Goal: Task Accomplishment & Management: Complete application form

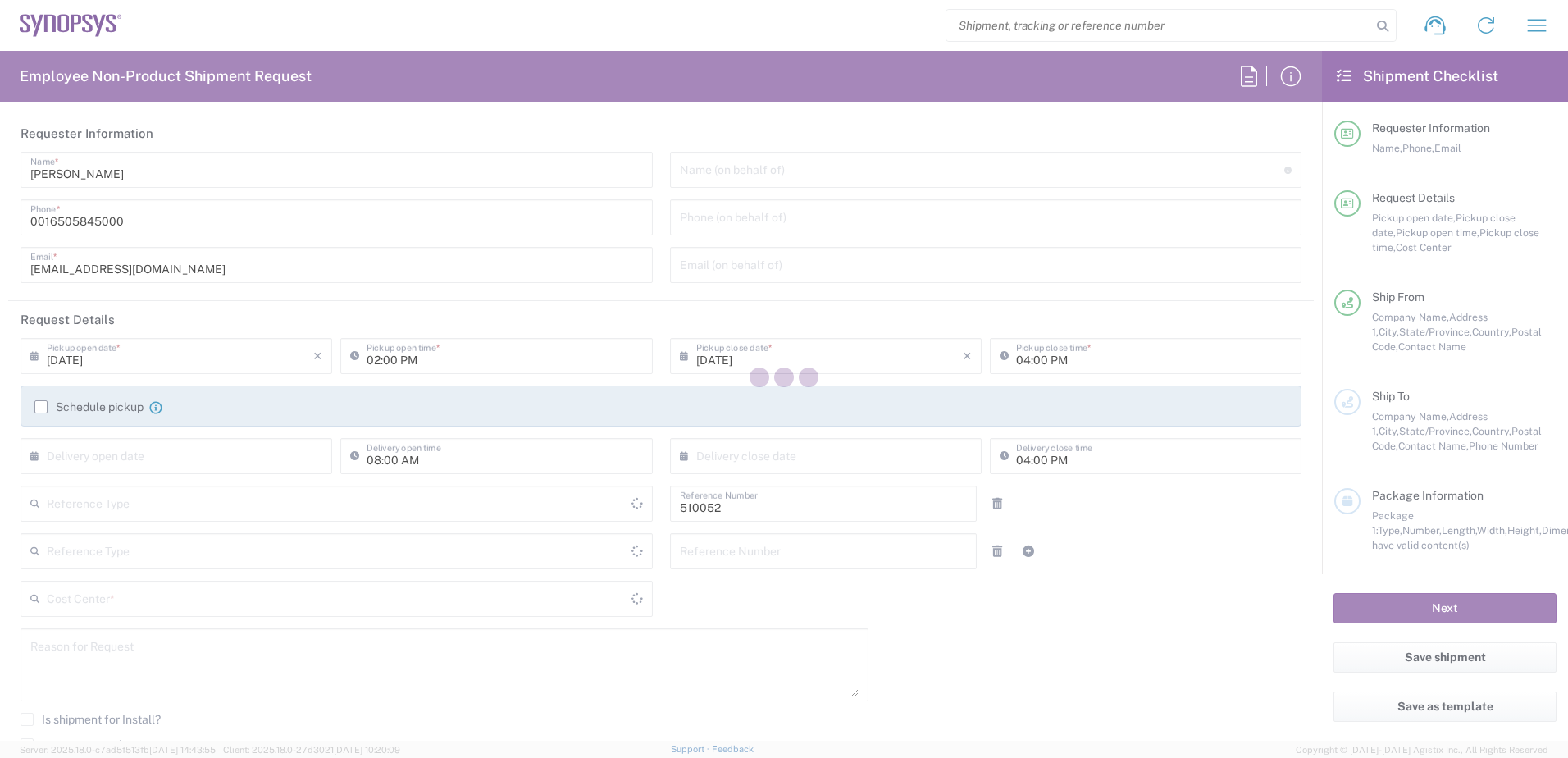
type input "Department"
type input "US01, SG, NVM, R&D 510052"
type input "[GEOGRAPHIC_DATA]"
type input "Delivered at Place"
type input "[US_STATE]"
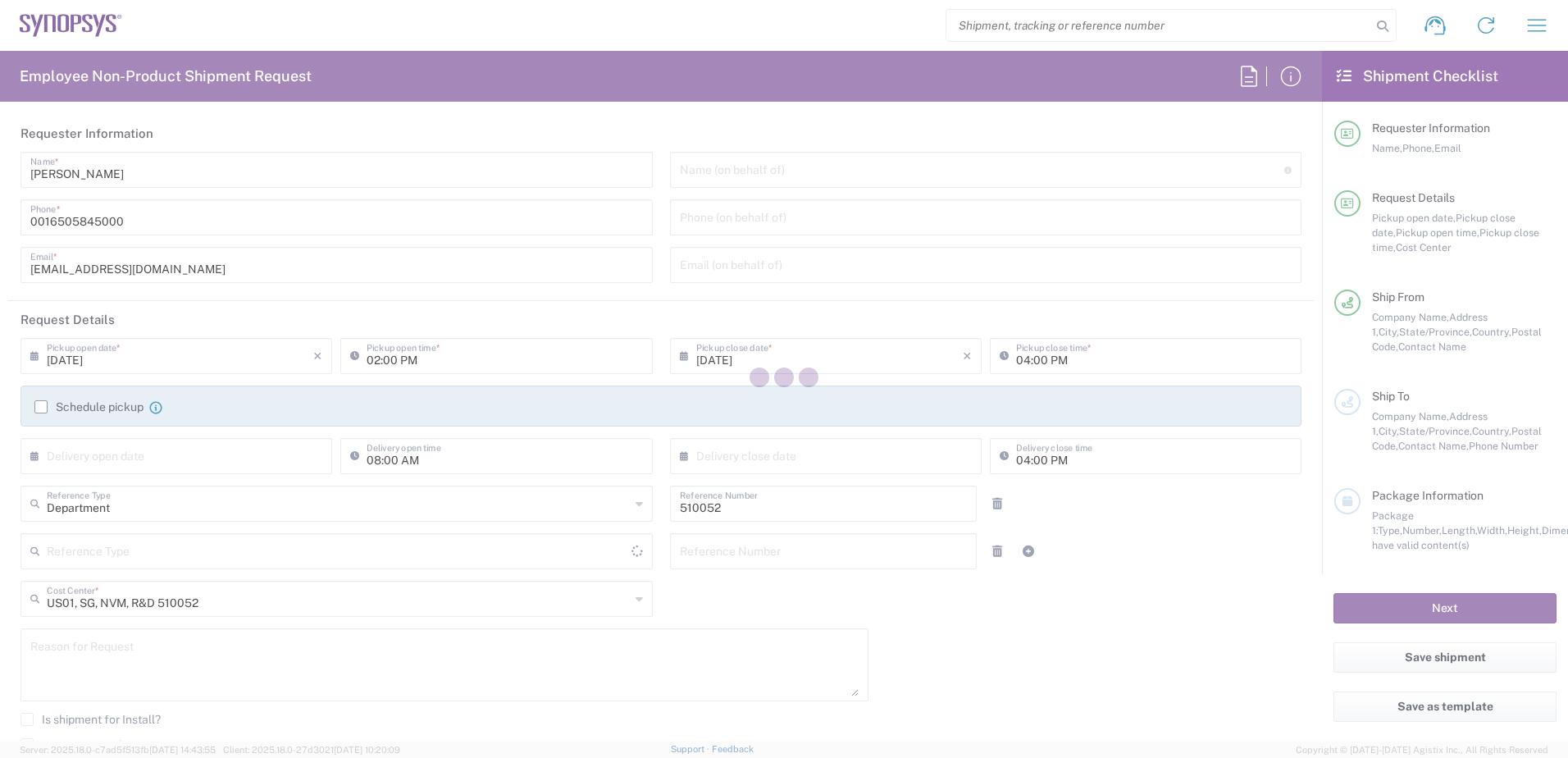
type input "[GEOGRAPHIC_DATA]"
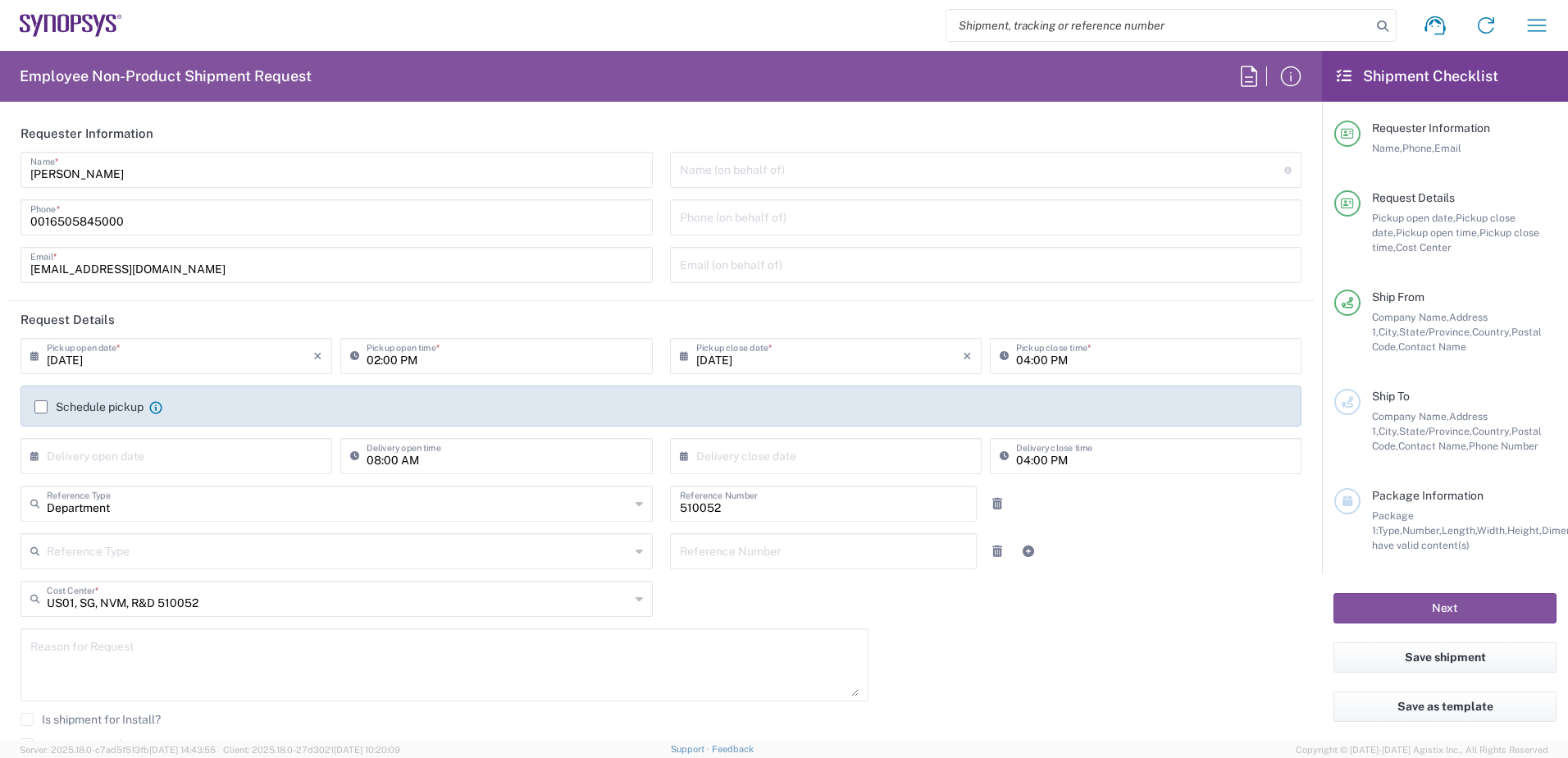
type input "Headquarters USSV"
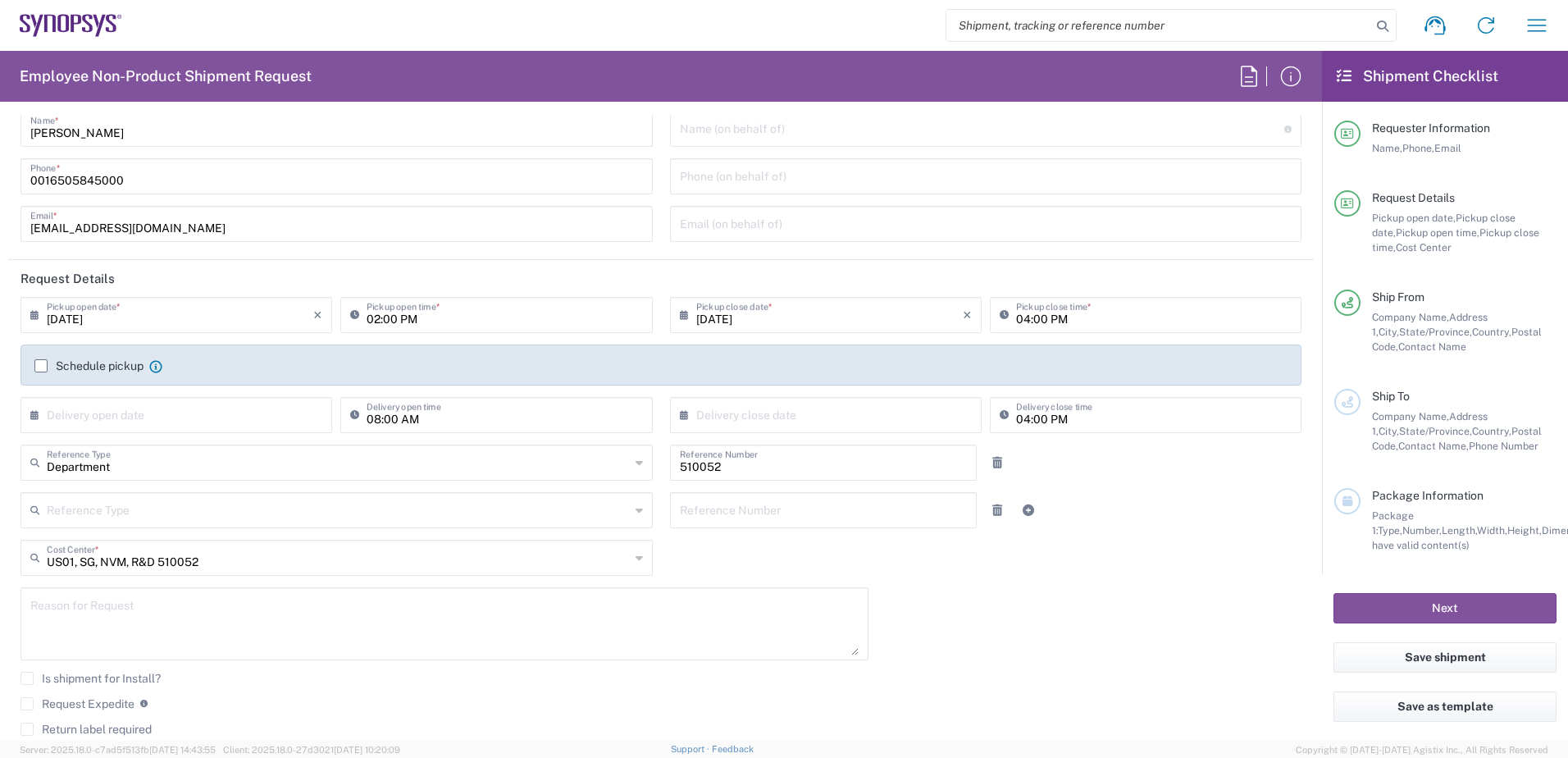
scroll to position [82, 0]
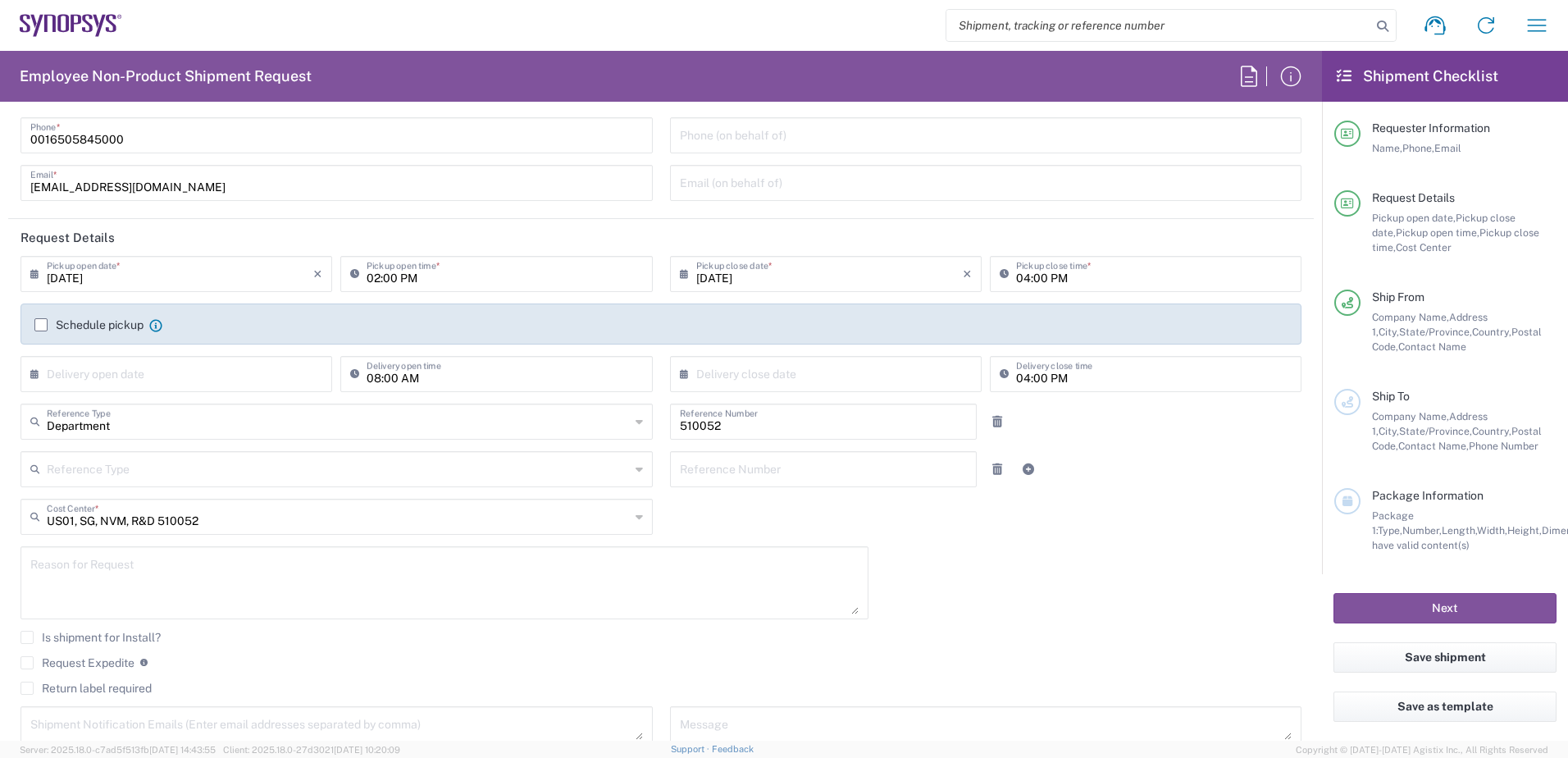
click at [160, 378] on input "text" at bounding box center [180, 373] width 266 height 29
click at [197, 479] on span "11" at bounding box center [203, 475] width 24 height 23
click at [239, 374] on input "[DATE]" at bounding box center [180, 373] width 266 height 29
click at [177, 473] on span "10" at bounding box center [179, 475] width 24 height 23
type input "[DATE]"
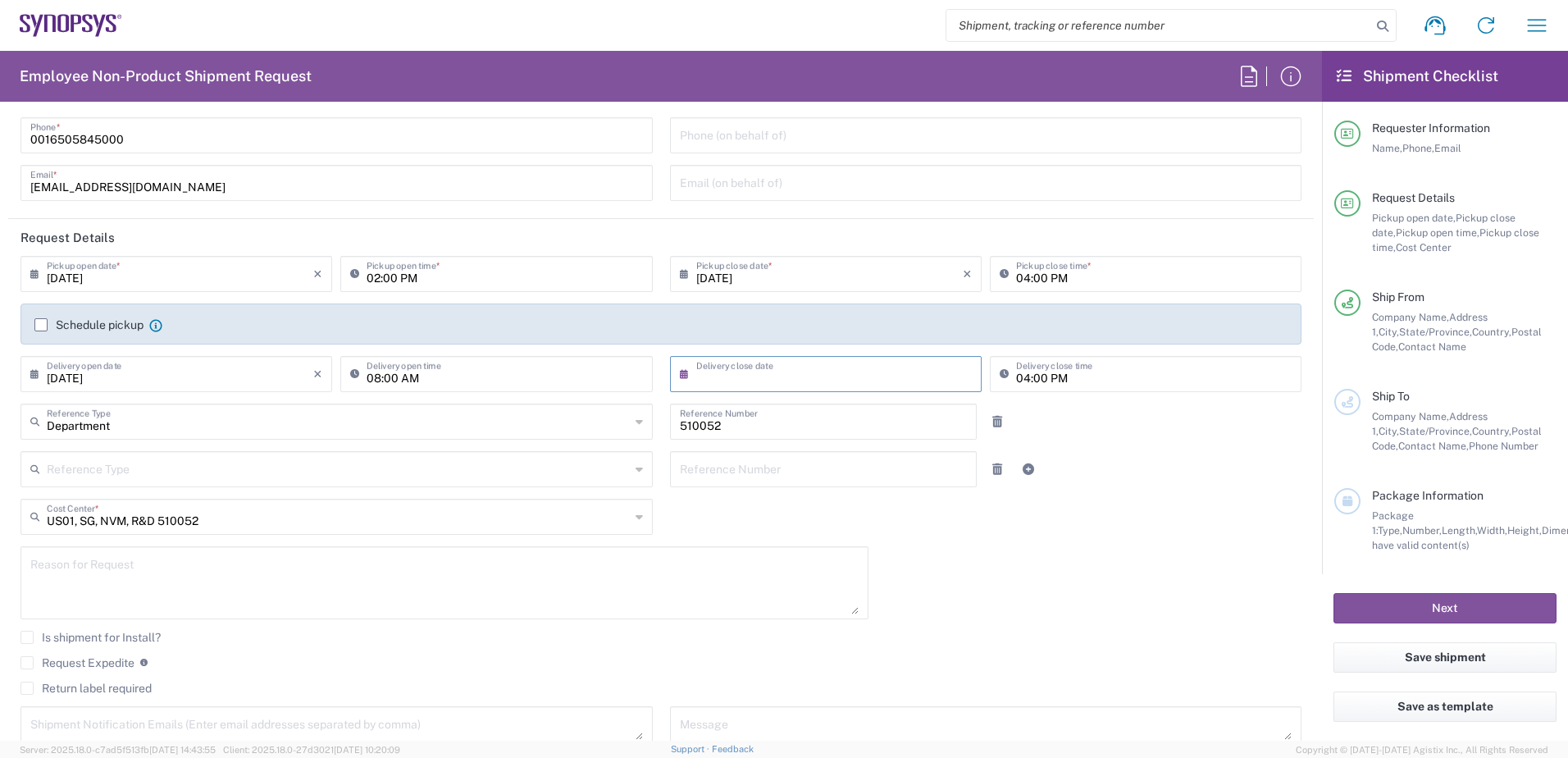
click at [780, 368] on input "text" at bounding box center [829, 373] width 266 height 29
click at [876, 476] on span "12" at bounding box center [869, 475] width 23 height 23
type input "[DATE]"
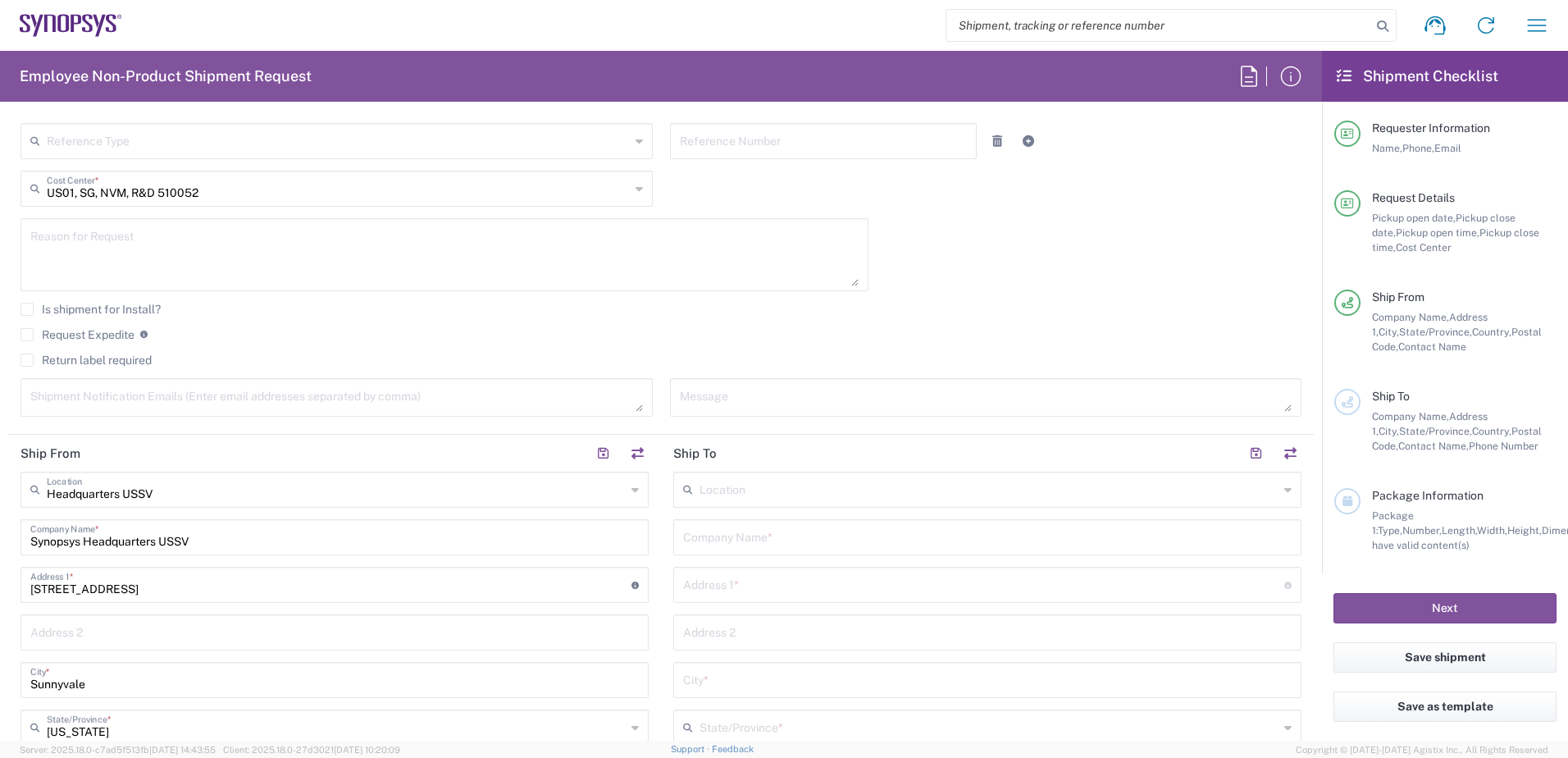
scroll to position [492, 0]
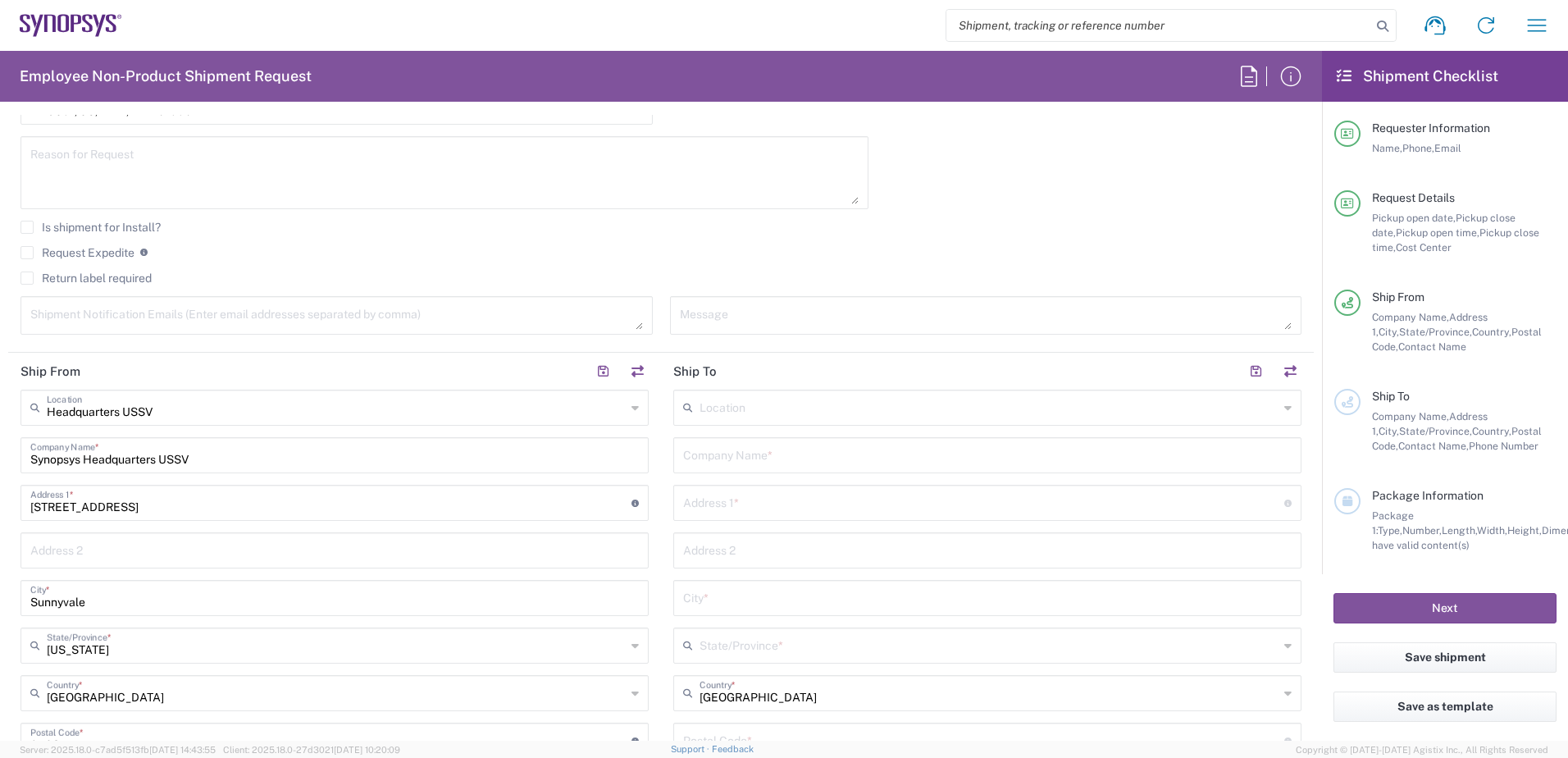
click at [789, 414] on input "text" at bounding box center [989, 407] width 579 height 29
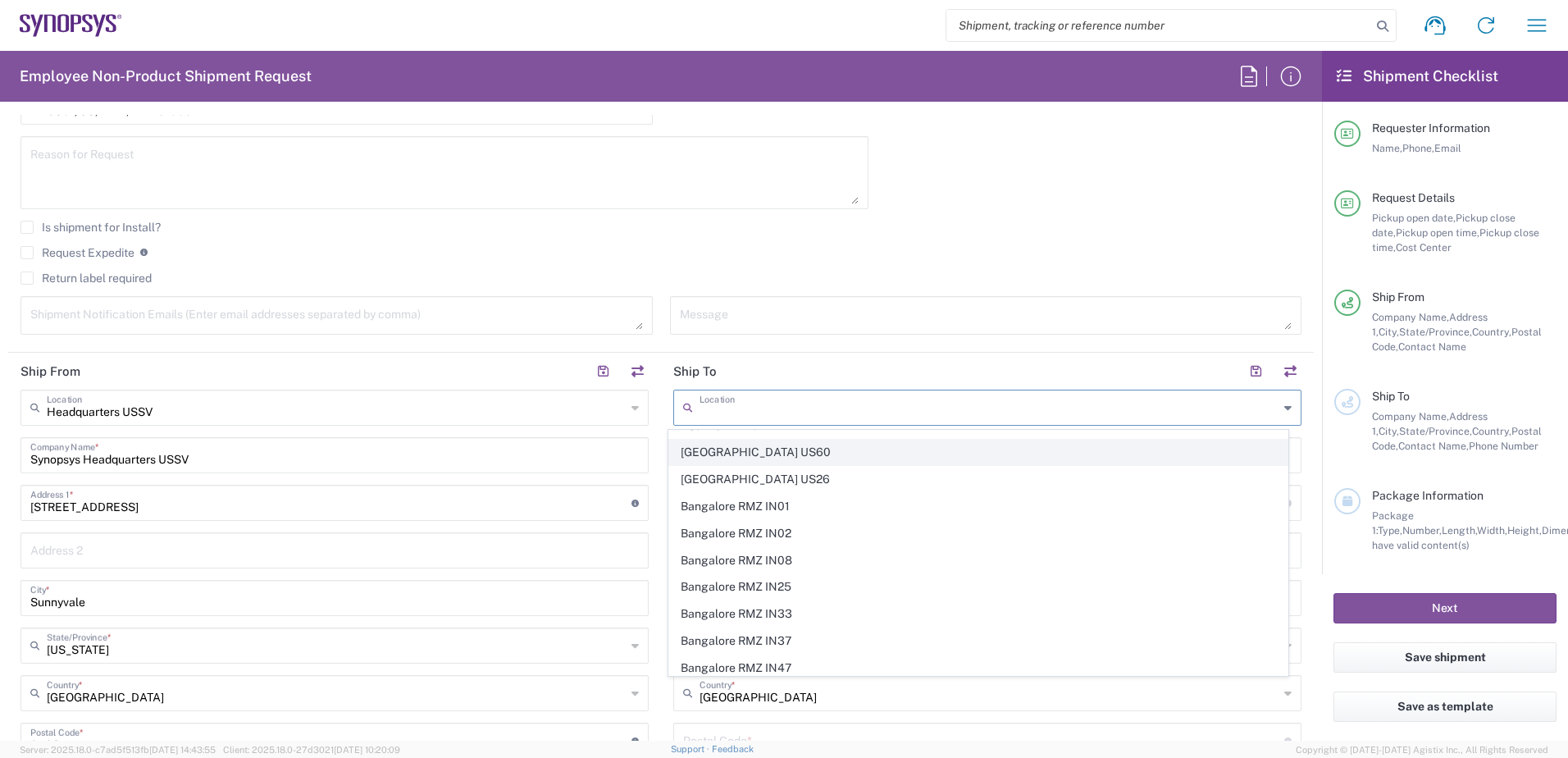
scroll to position [0, 0]
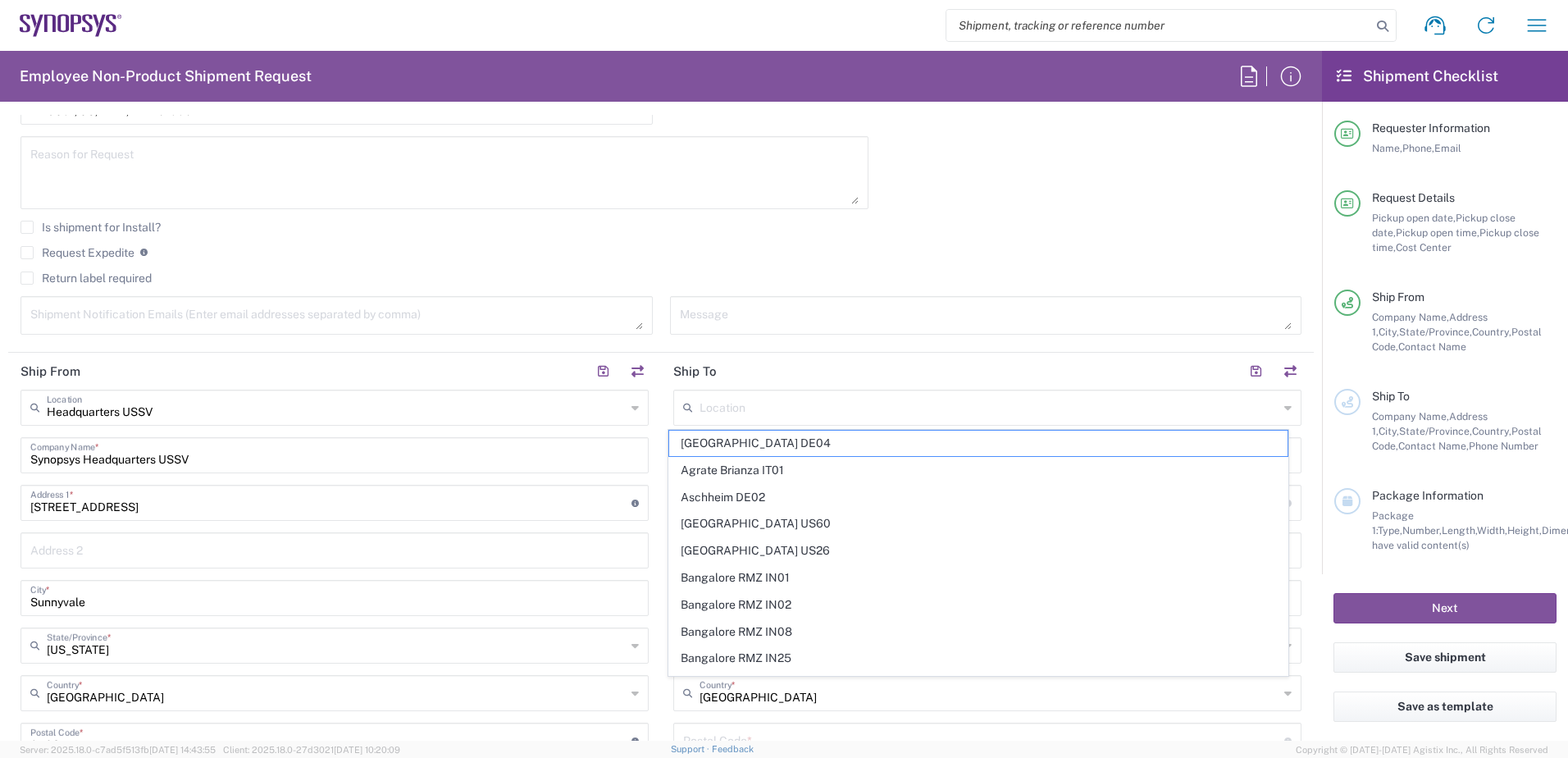
click at [874, 248] on agx-checkbox-control "Request Expedite If expedite is checked you will be unable to rate and book thi…" at bounding box center [661, 253] width 1281 height 15
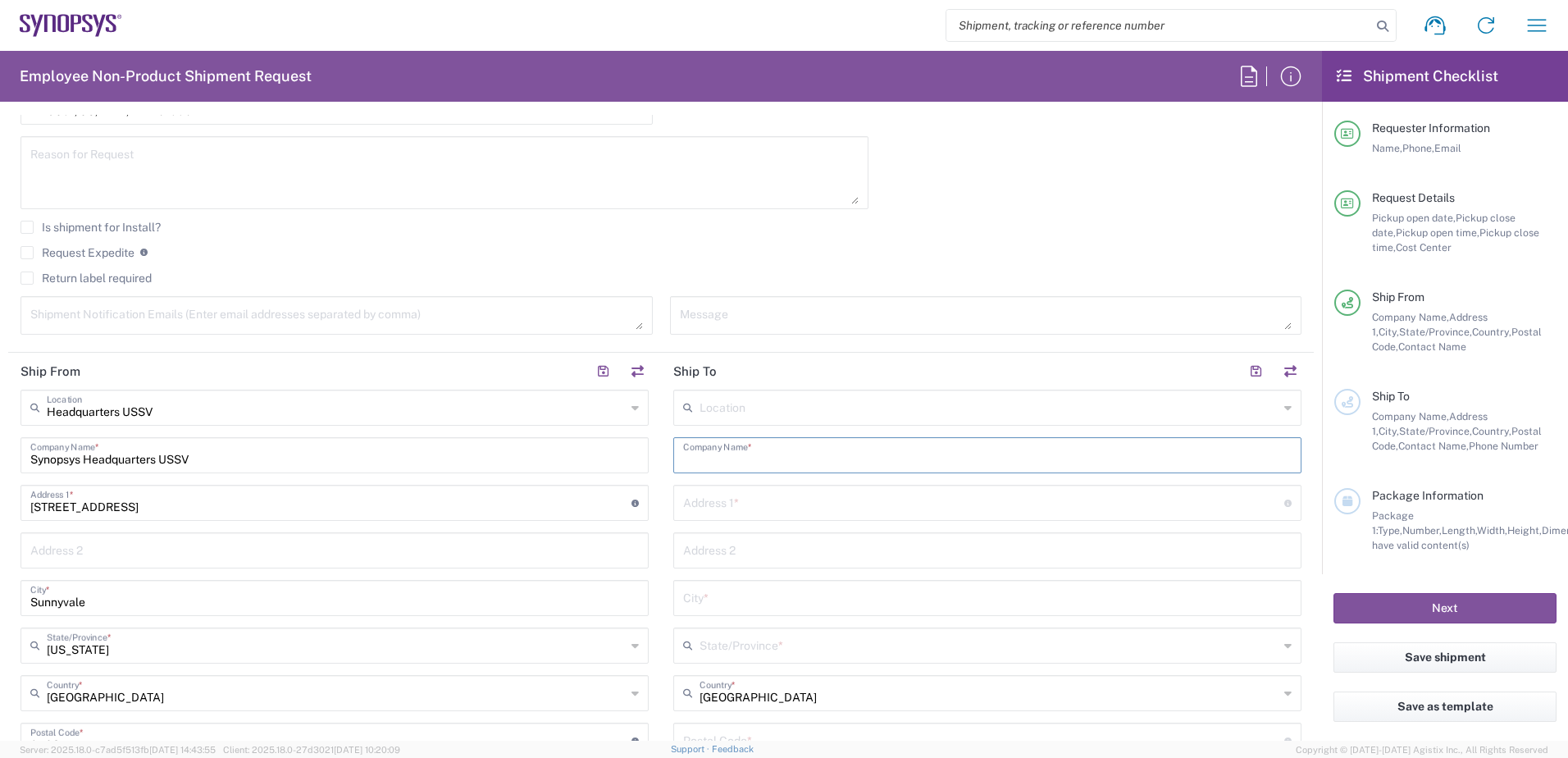
click at [789, 460] on input "text" at bounding box center [987, 454] width 608 height 29
paste input "Integrated Service Technology Inc."
type input "Integrated Service Technology Inc."
click at [796, 507] on input "text" at bounding box center [983, 502] width 601 height 29
click at [694, 505] on input "text" at bounding box center [983, 502] width 601 height 29
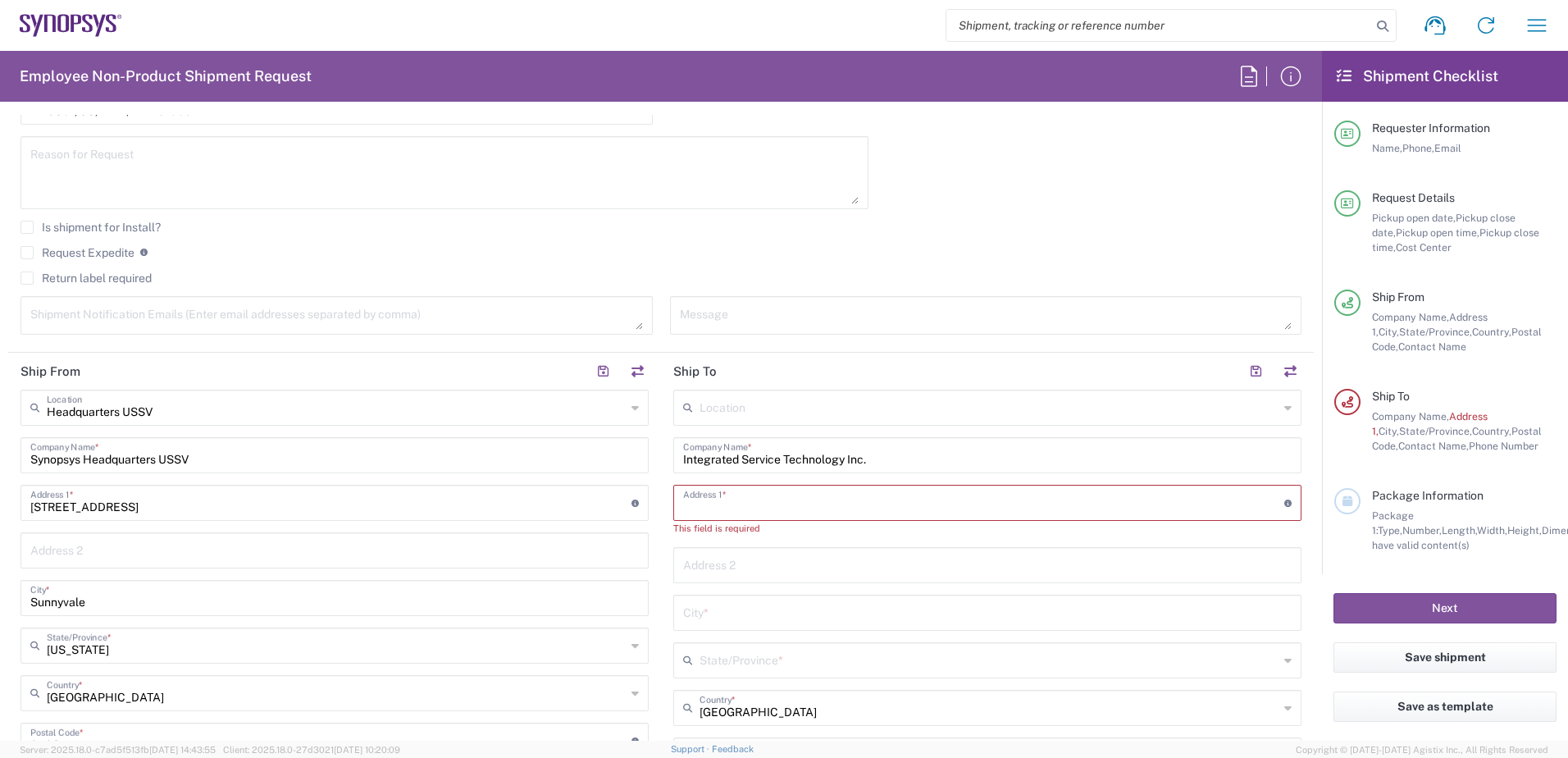
paste input "[STREET_ADDRESS]"
type input "[STREET_ADDRESS]"
click at [721, 546] on input "text" at bounding box center [987, 549] width 608 height 29
click at [721, 600] on input "text" at bounding box center [987, 597] width 608 height 29
click at [711, 609] on input "text" at bounding box center [987, 597] width 608 height 29
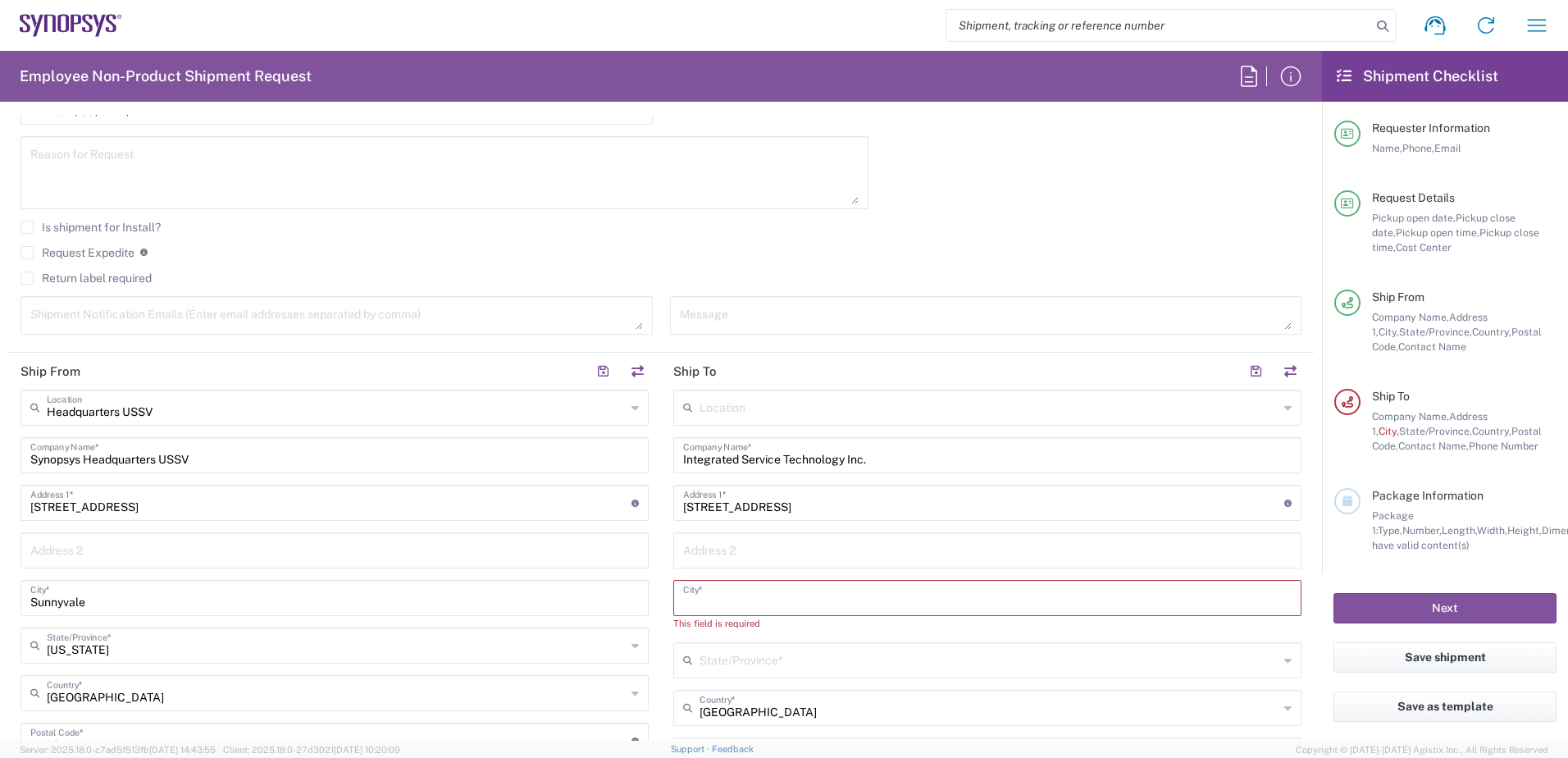
paste input "[GEOGRAPHIC_DATA]"
type input "[GEOGRAPHIC_DATA]"
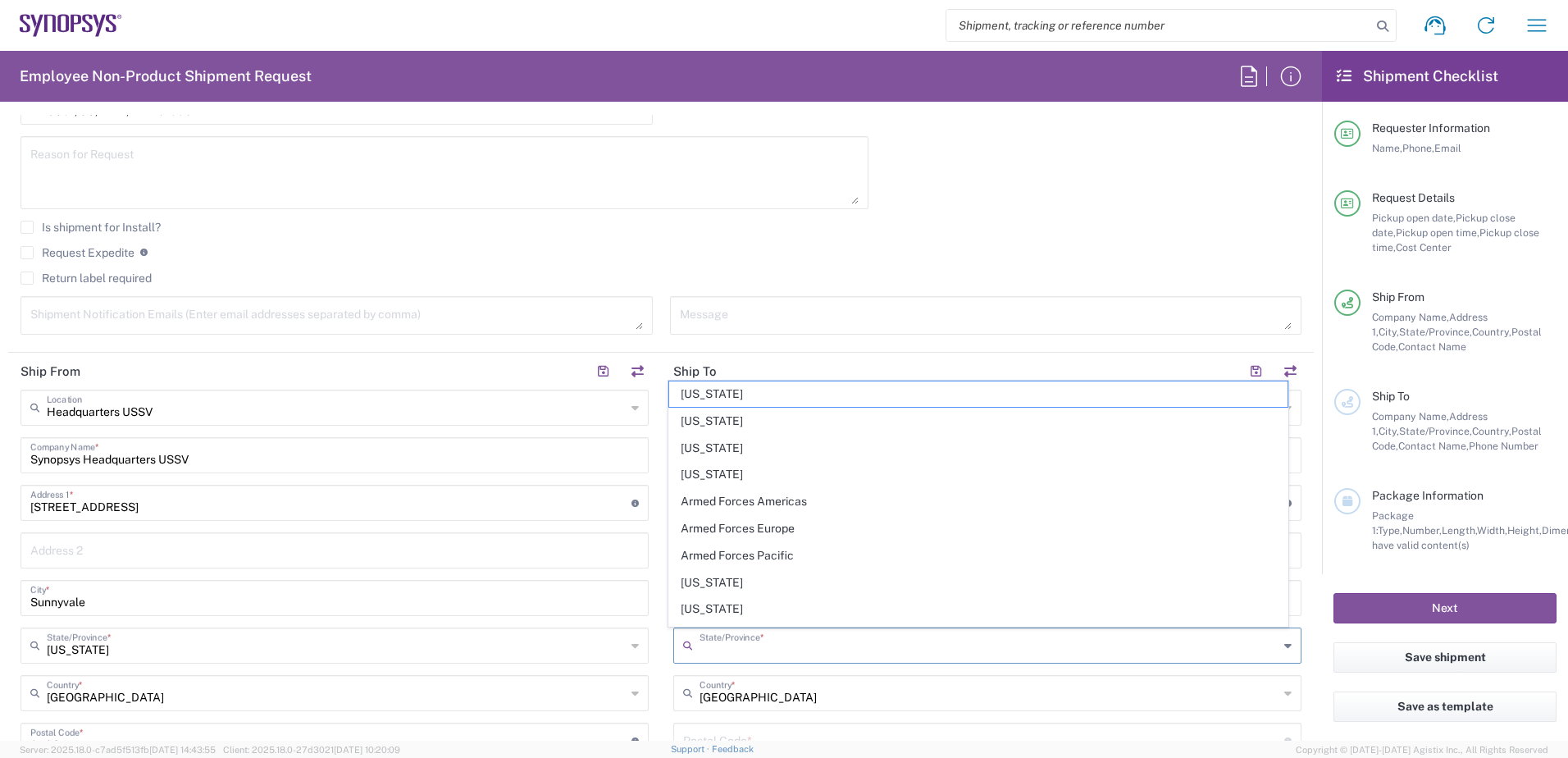
click at [742, 643] on input "text" at bounding box center [989, 645] width 579 height 29
click at [522, 371] on header "Ship From" at bounding box center [334, 371] width 653 height 37
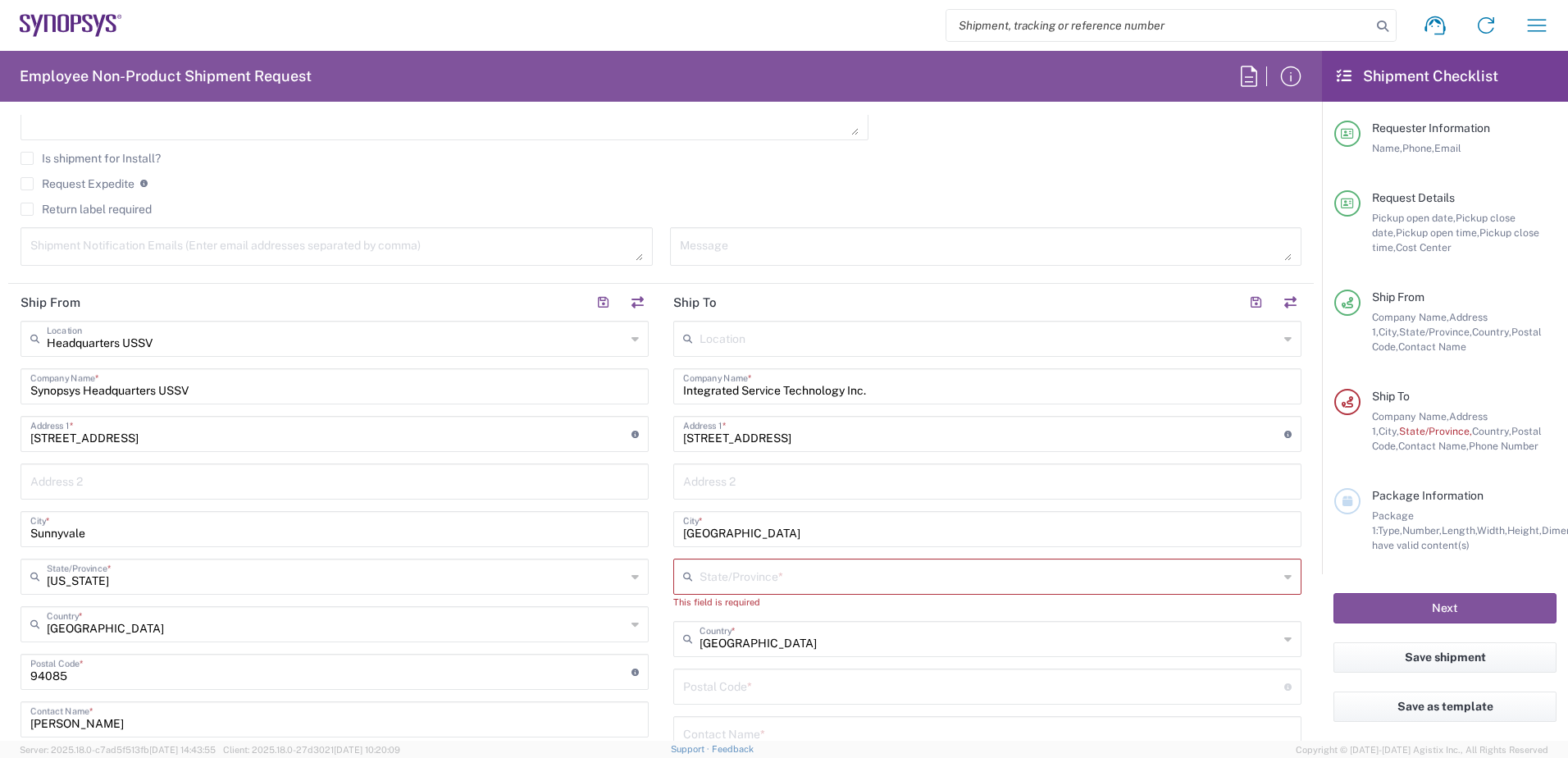
scroll to position [656, 0]
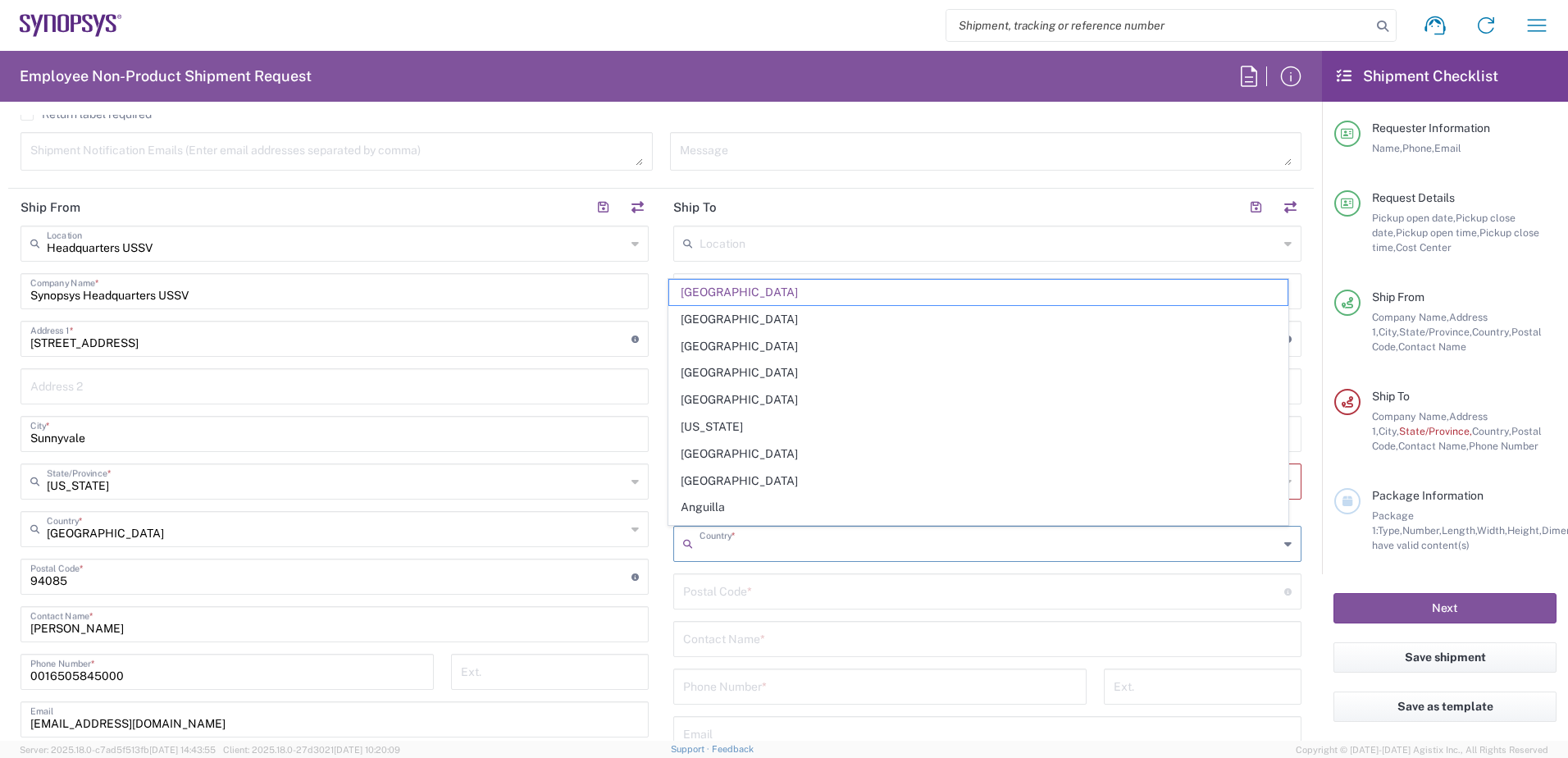
click at [759, 550] on input "text" at bounding box center [989, 543] width 579 height 29
type input "[GEOGRAPHIC_DATA]"
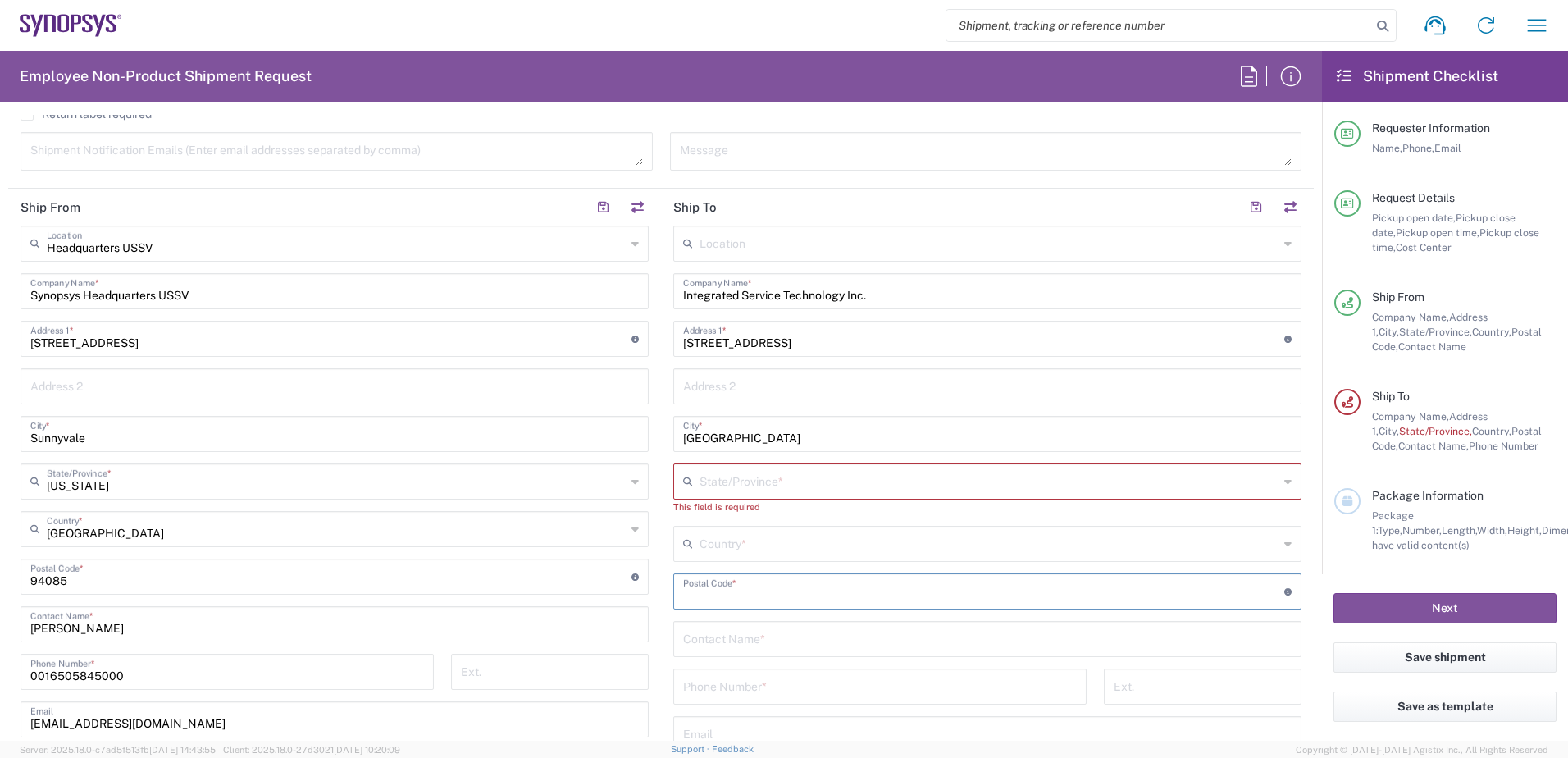
click at [760, 548] on input "text" at bounding box center [989, 543] width 579 height 29
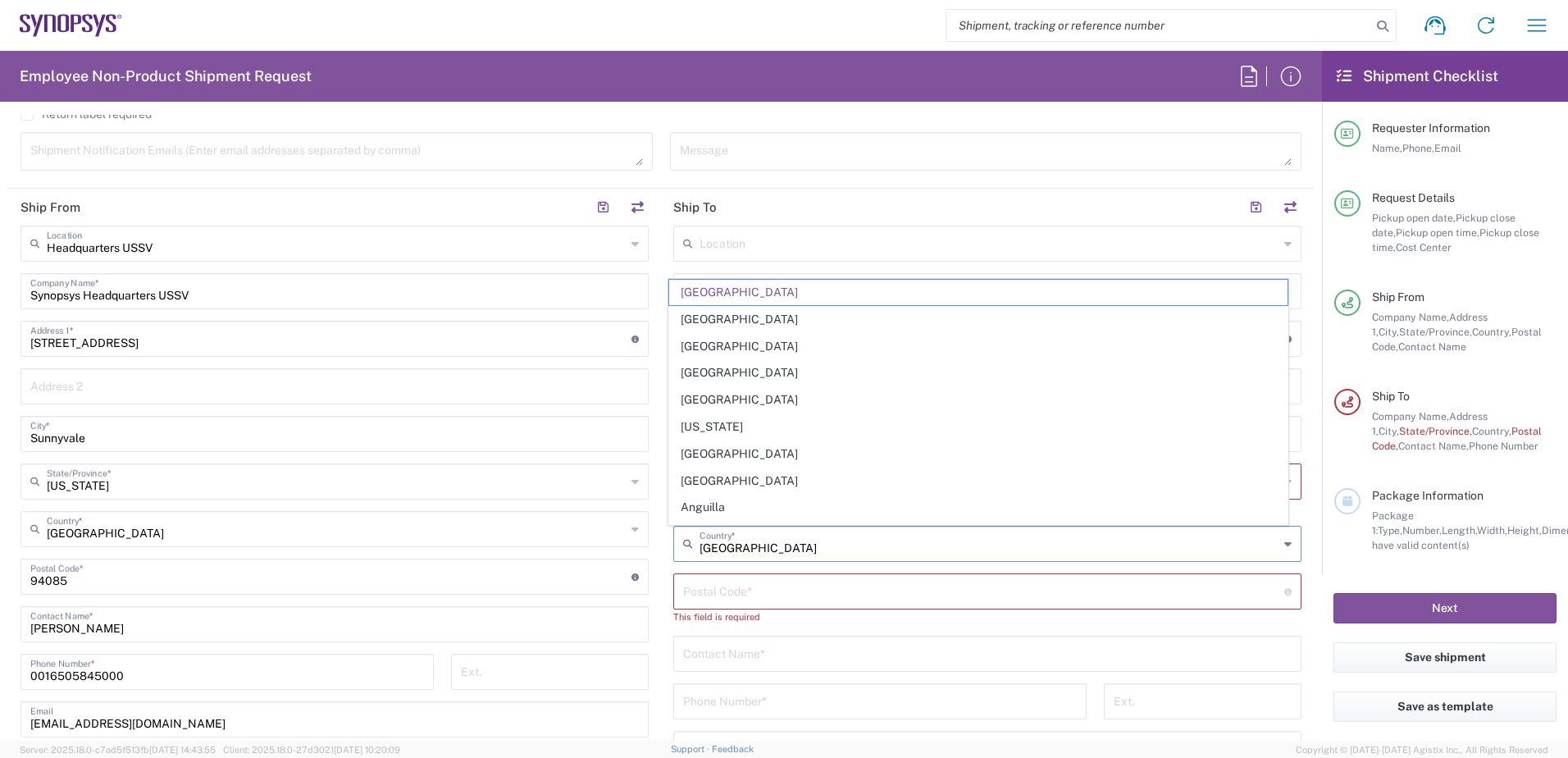
click at [793, 550] on input "[GEOGRAPHIC_DATA]" at bounding box center [989, 543] width 579 height 29
drag, startPoint x: 785, startPoint y: 546, endPoint x: 594, endPoint y: 534, distance: 191.4
click at [605, 537] on div "Ship From Headquarters USSV Location Headquarters [GEOGRAPHIC_DATA] Agrate Bria…" at bounding box center [661, 569] width 1306 height 763
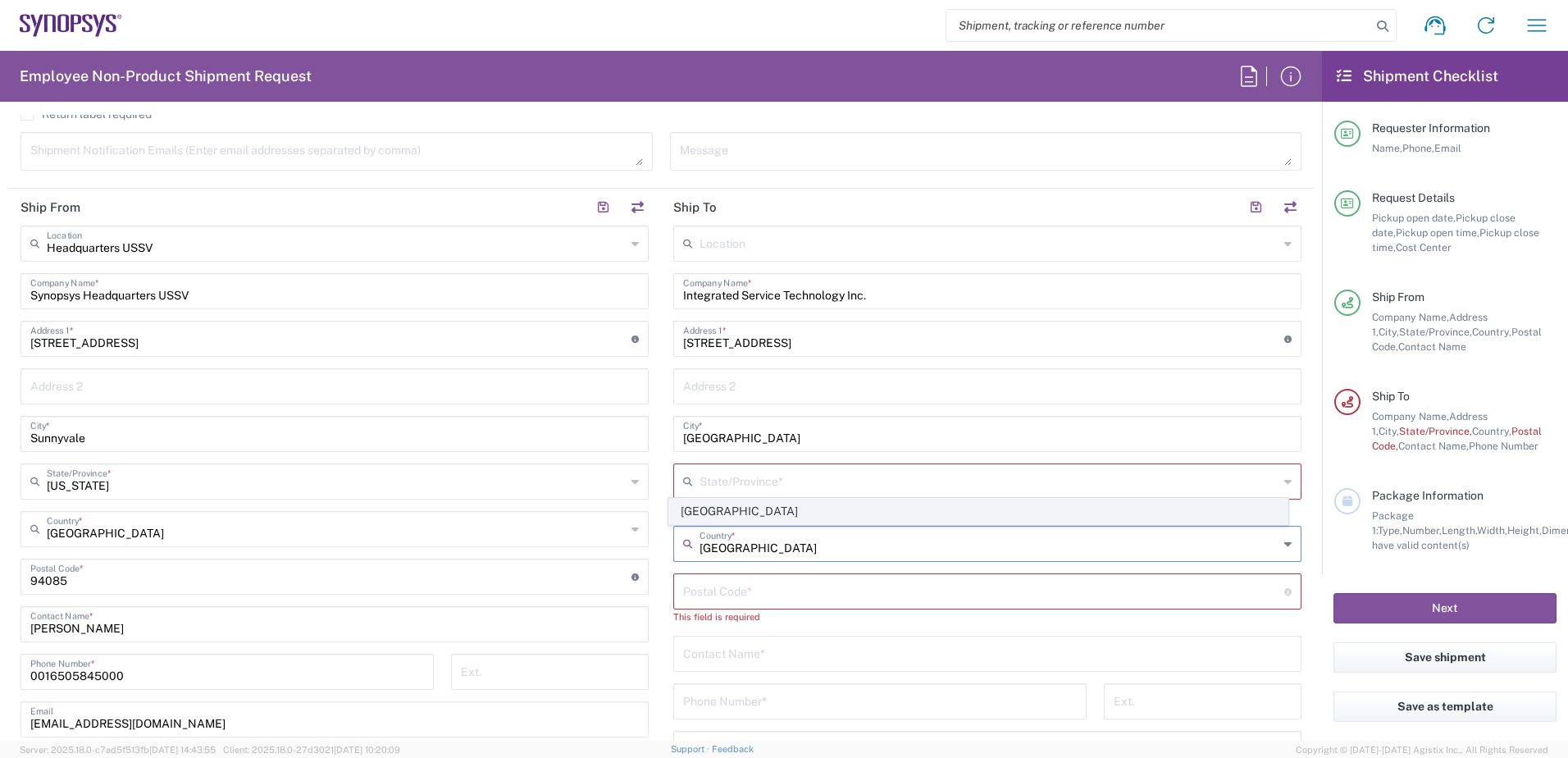
type input "[GEOGRAPHIC_DATA]"
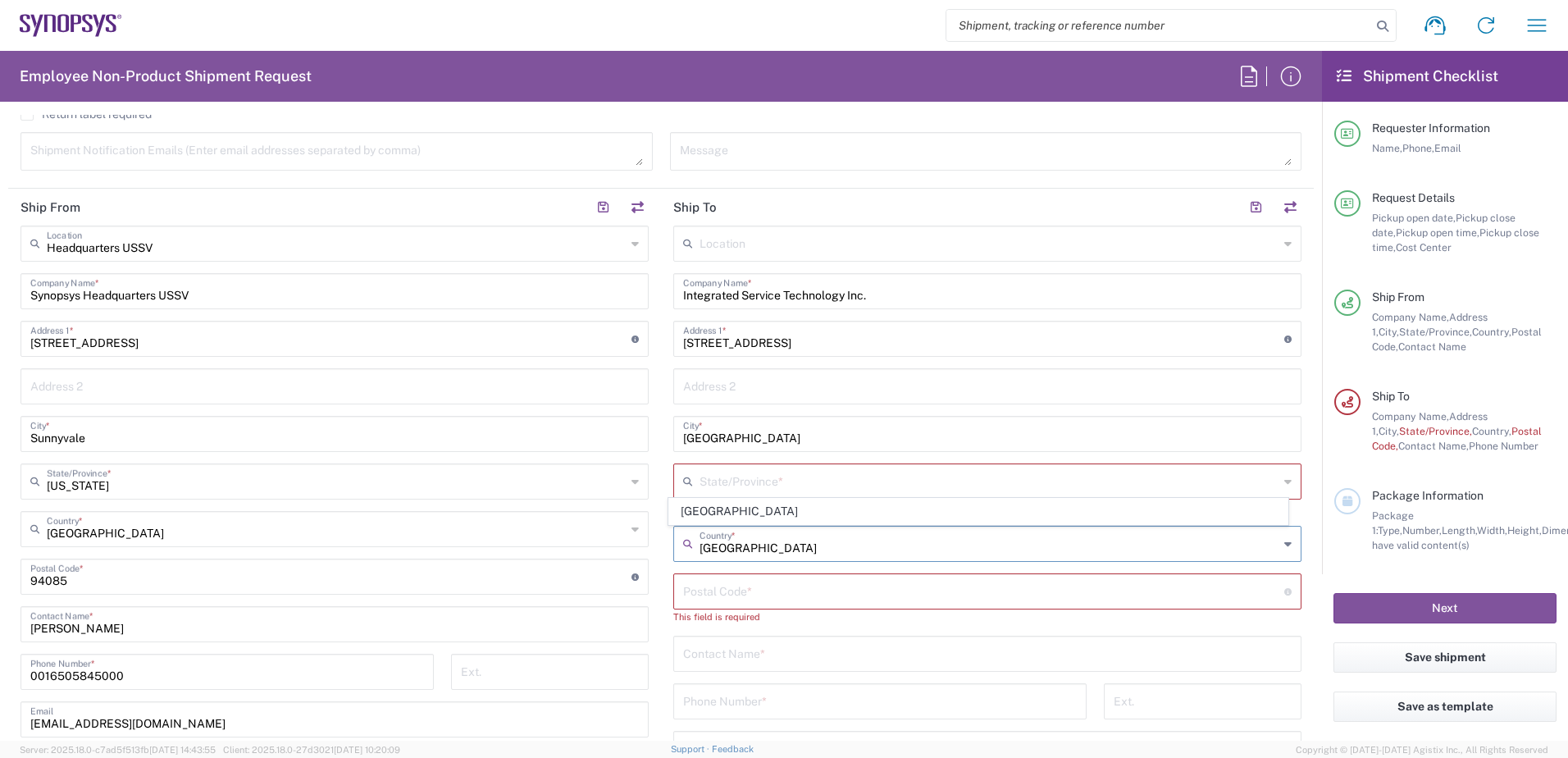
drag, startPoint x: 692, startPoint y: 513, endPoint x: 701, endPoint y: 512, distance: 9.1
click at [691, 513] on span "[GEOGRAPHIC_DATA]" at bounding box center [978, 511] width 619 height 25
click at [765, 574] on input "undefined" at bounding box center [983, 576] width 601 height 29
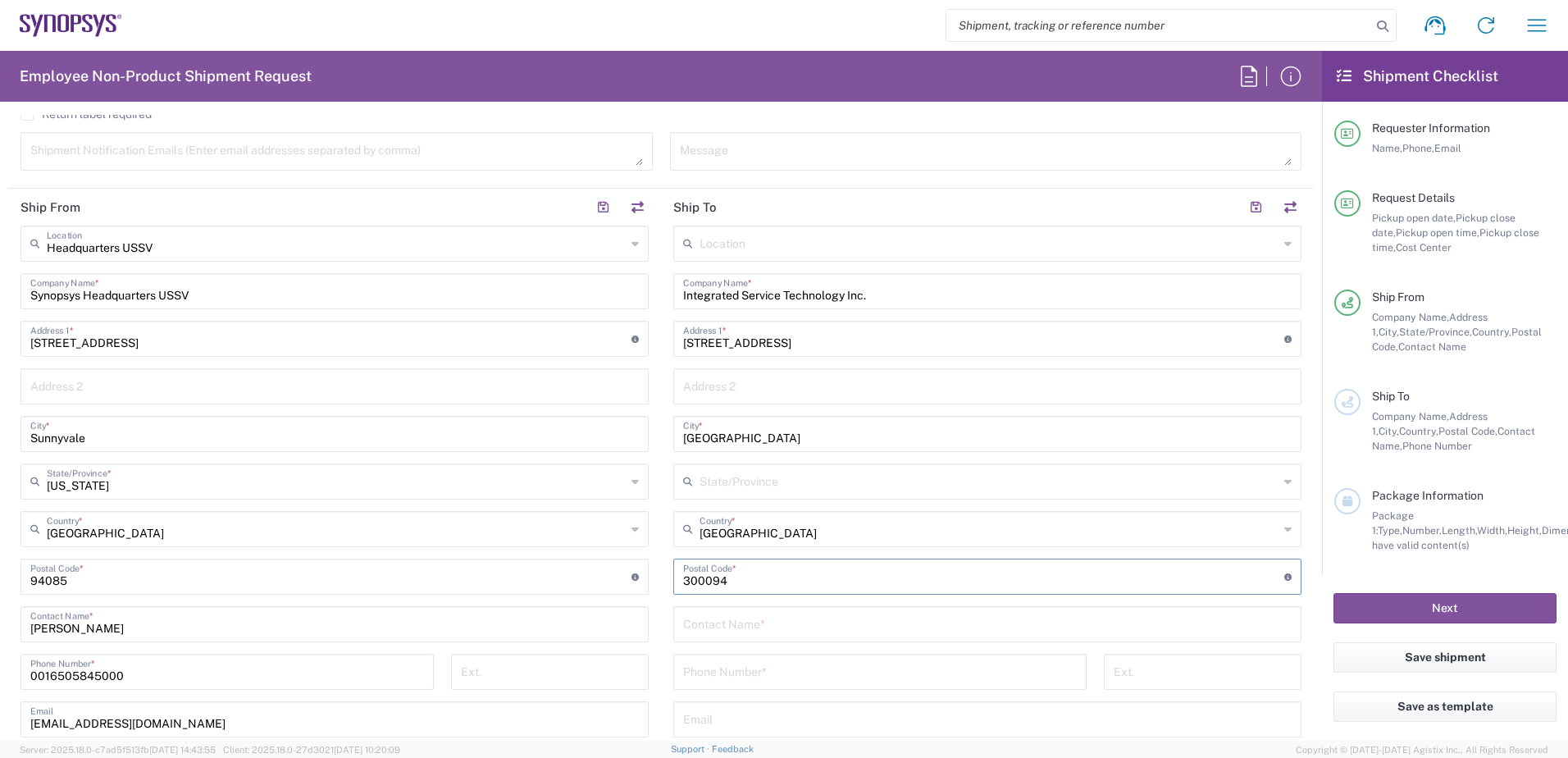
type input "300094"
click at [775, 626] on input "text" at bounding box center [987, 623] width 608 height 29
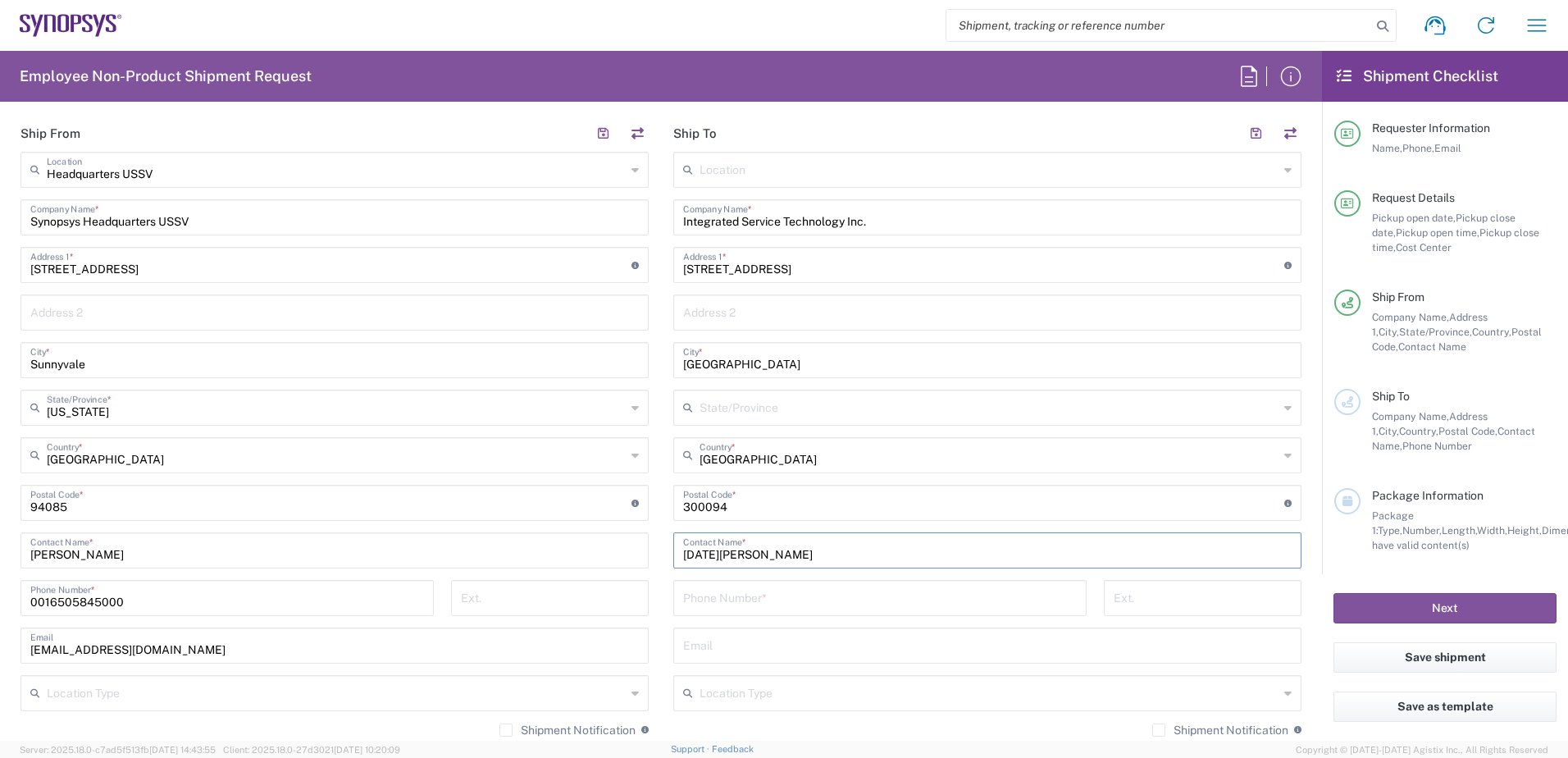
scroll to position [821, 0]
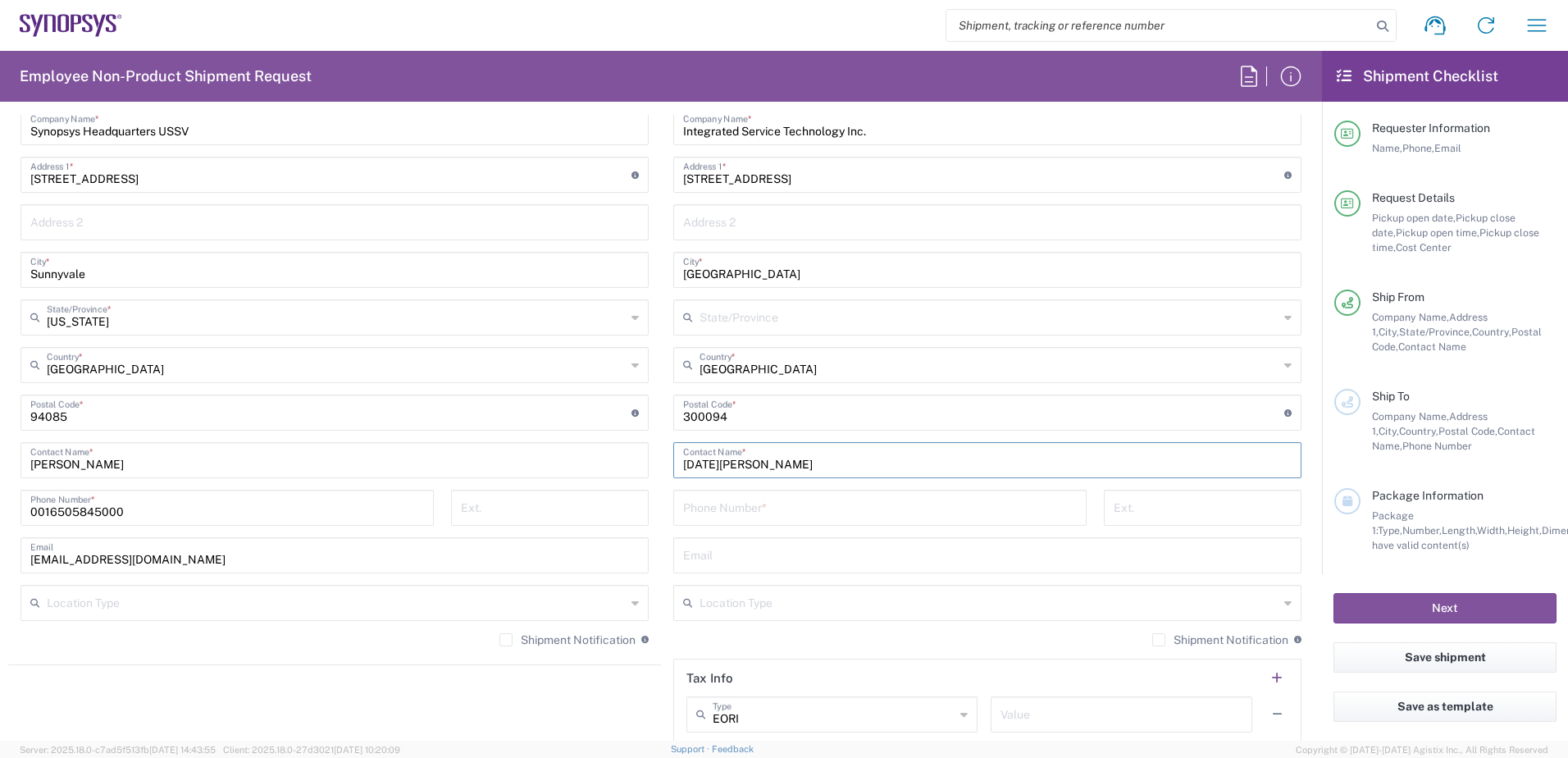
type input "[DATE][PERSON_NAME]"
click at [788, 510] on input "tel" at bounding box center [880, 507] width 393 height 29
click at [766, 506] on input "tel" at bounding box center [880, 507] width 393 height 29
paste input "886-3-579-9909"
type input "886-3-579-9909"
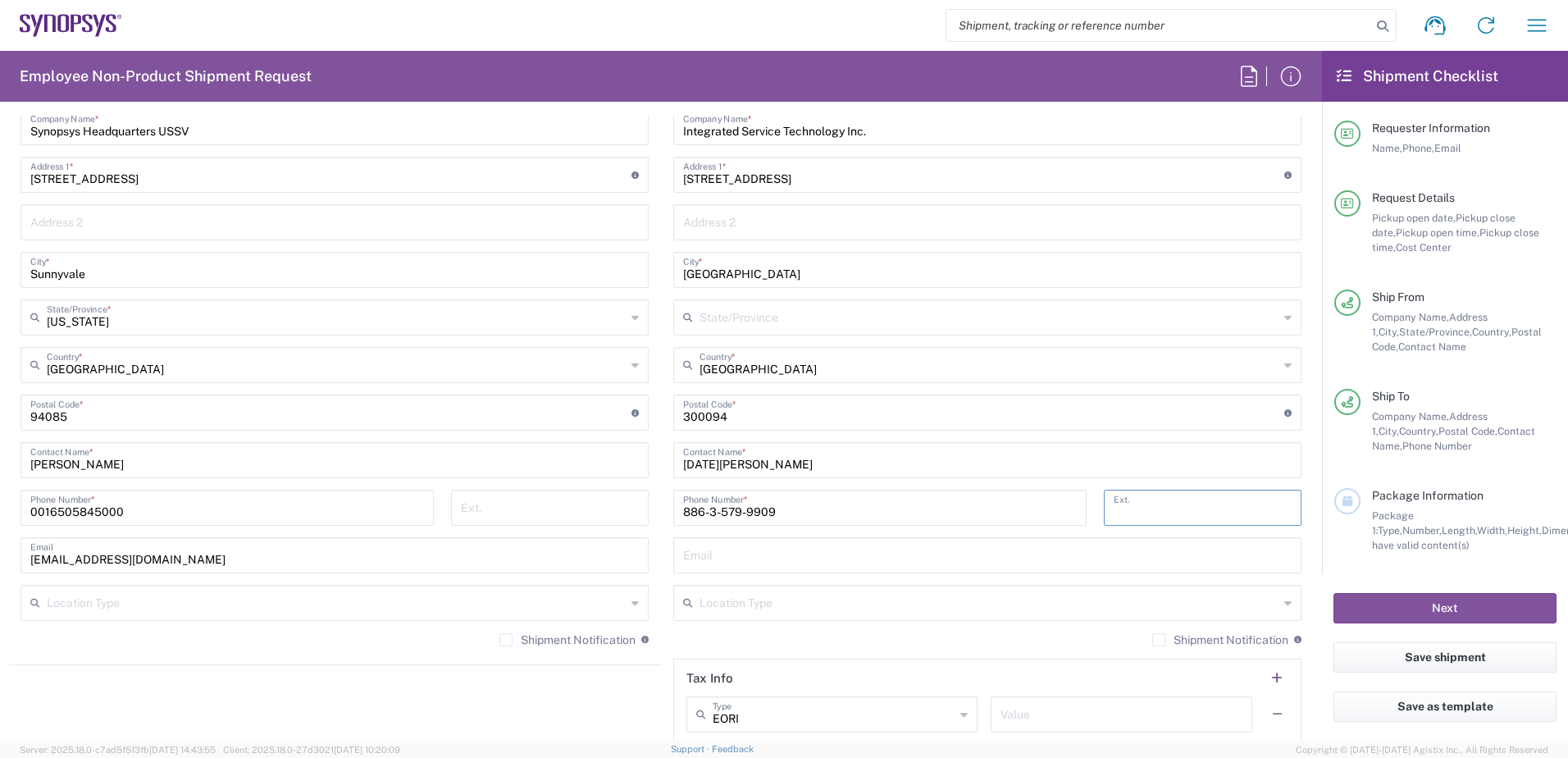
click at [1150, 500] on input "tel" at bounding box center [1203, 507] width 178 height 29
type input "6702"
click at [896, 608] on input "text" at bounding box center [989, 602] width 579 height 29
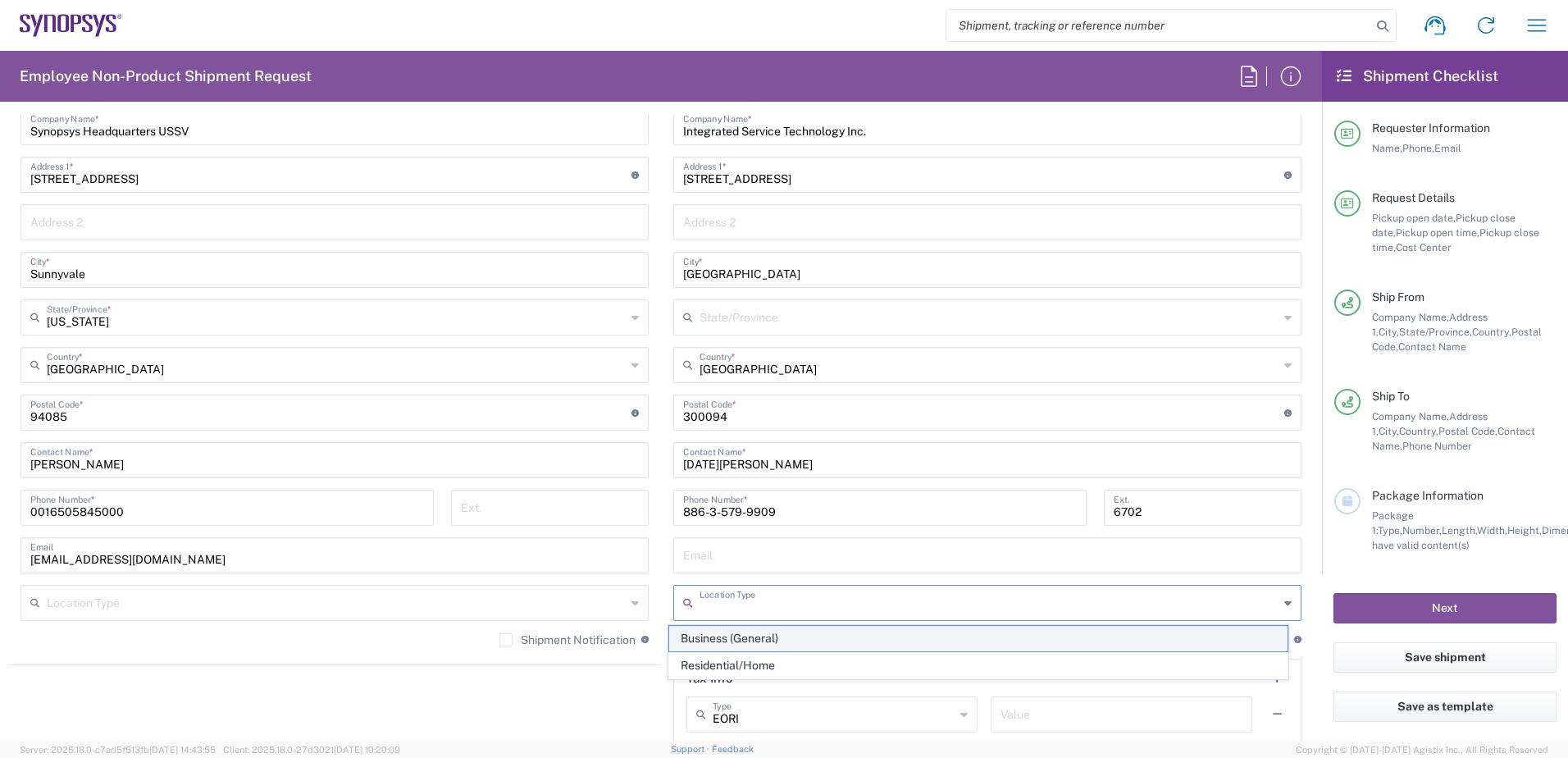
click at [799, 634] on span "Business (General)" at bounding box center [978, 638] width 619 height 25
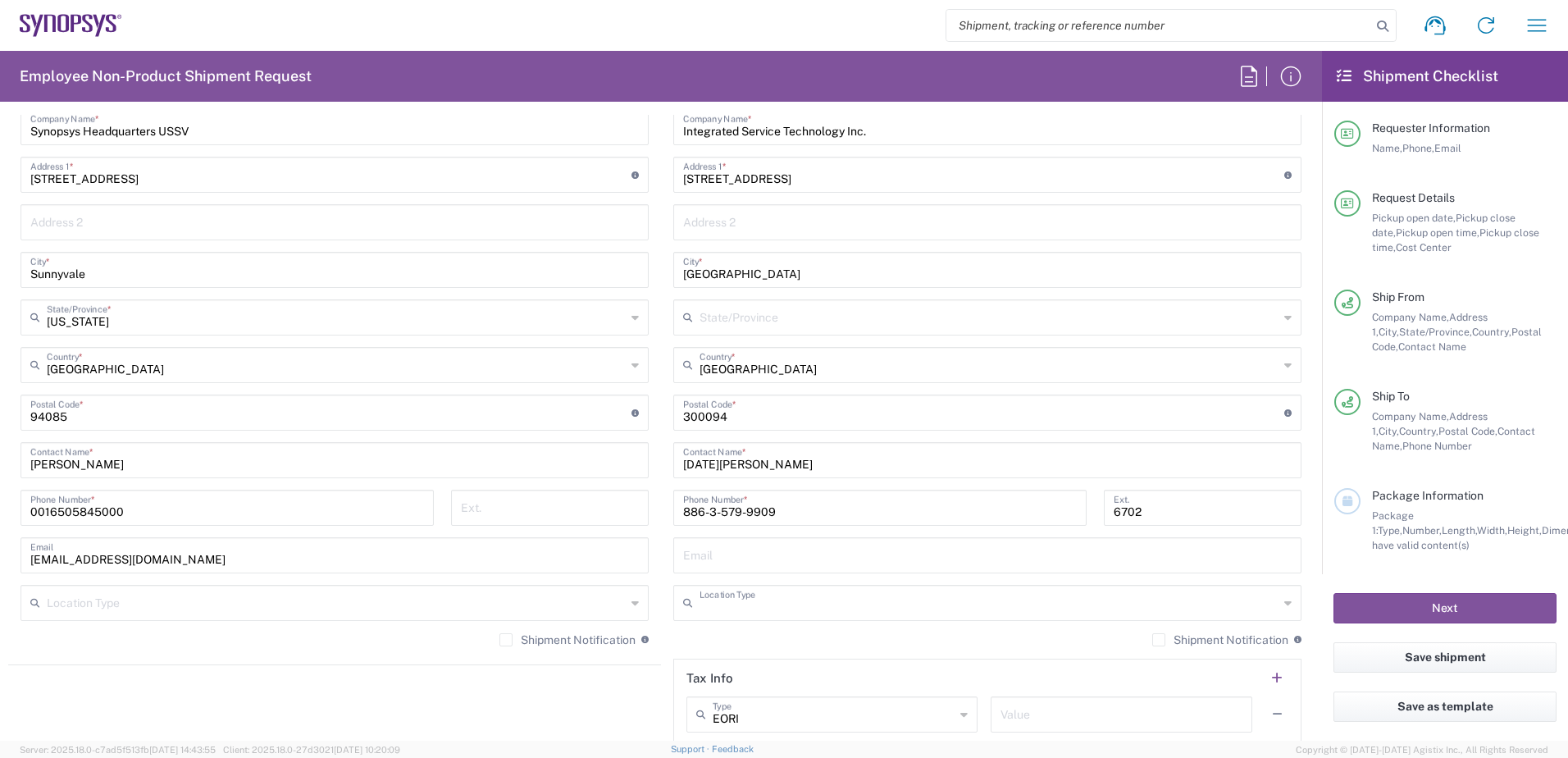
type input "Business (General)"
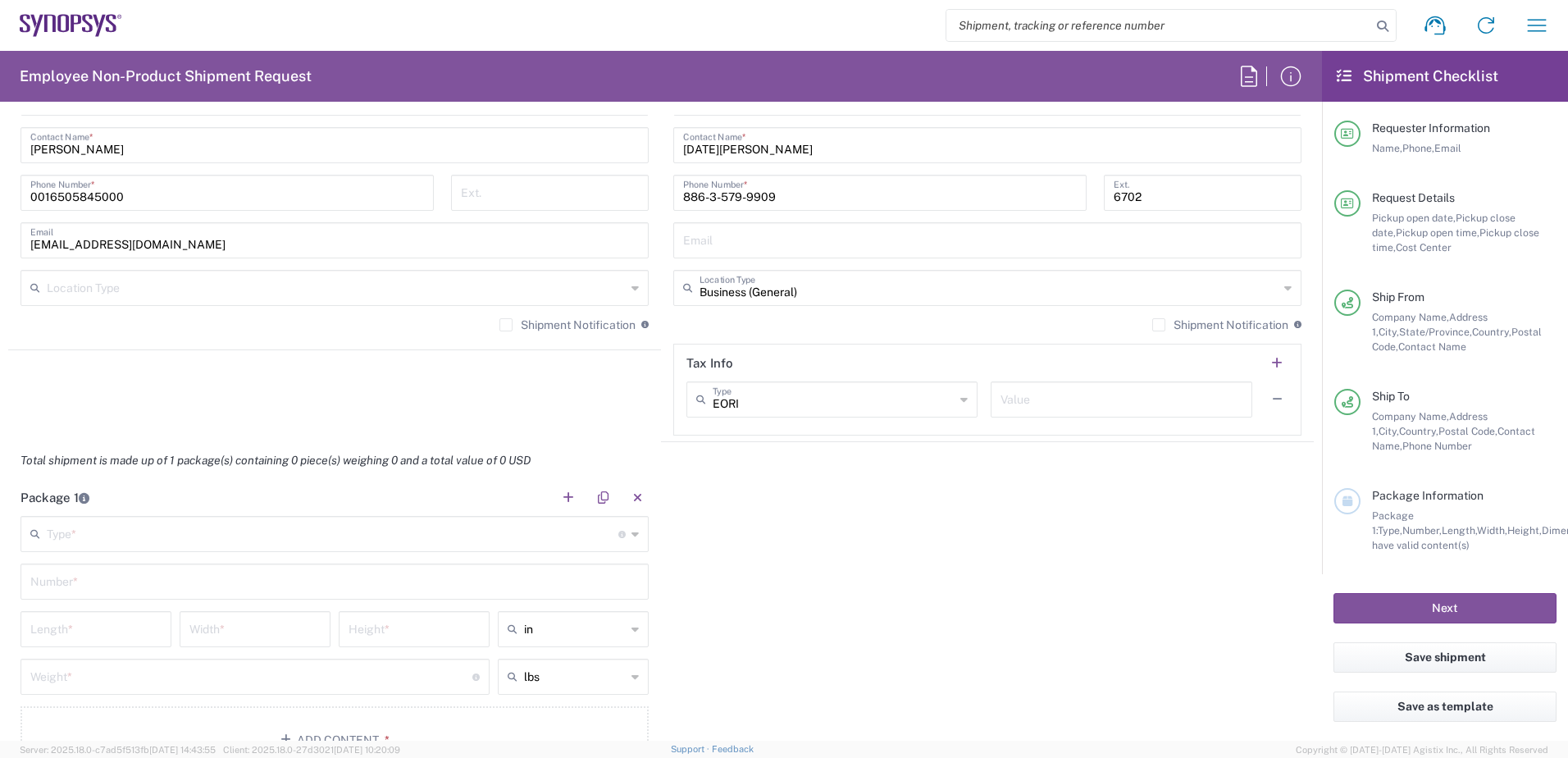
scroll to position [1149, 0]
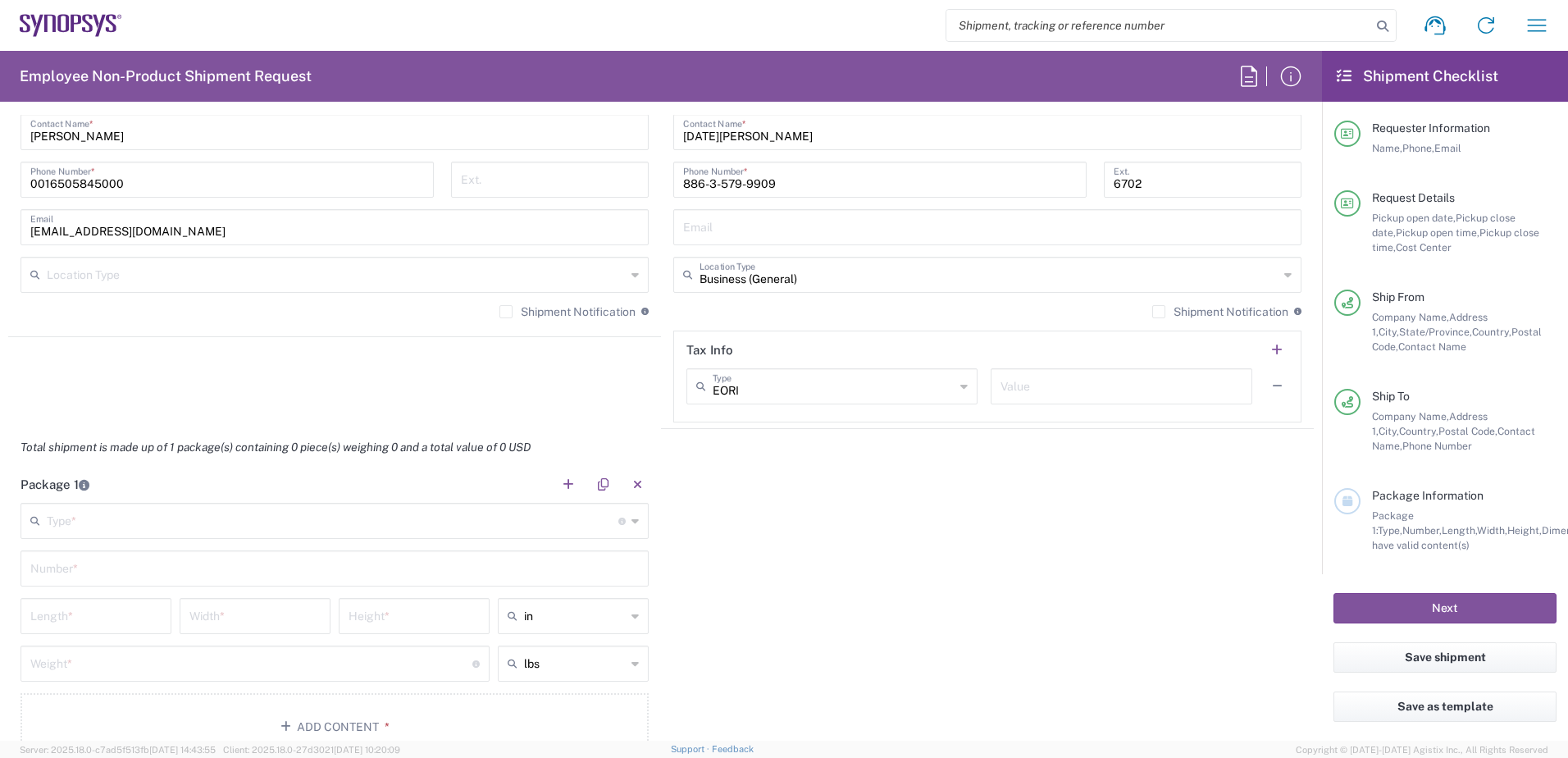
click at [961, 391] on icon at bounding box center [964, 386] width 7 height 26
click at [802, 465] on span "Other" at bounding box center [825, 476] width 285 height 25
click at [961, 382] on icon at bounding box center [964, 386] width 7 height 26
type input "Other"
click at [961, 382] on icon at bounding box center [964, 386] width 7 height 26
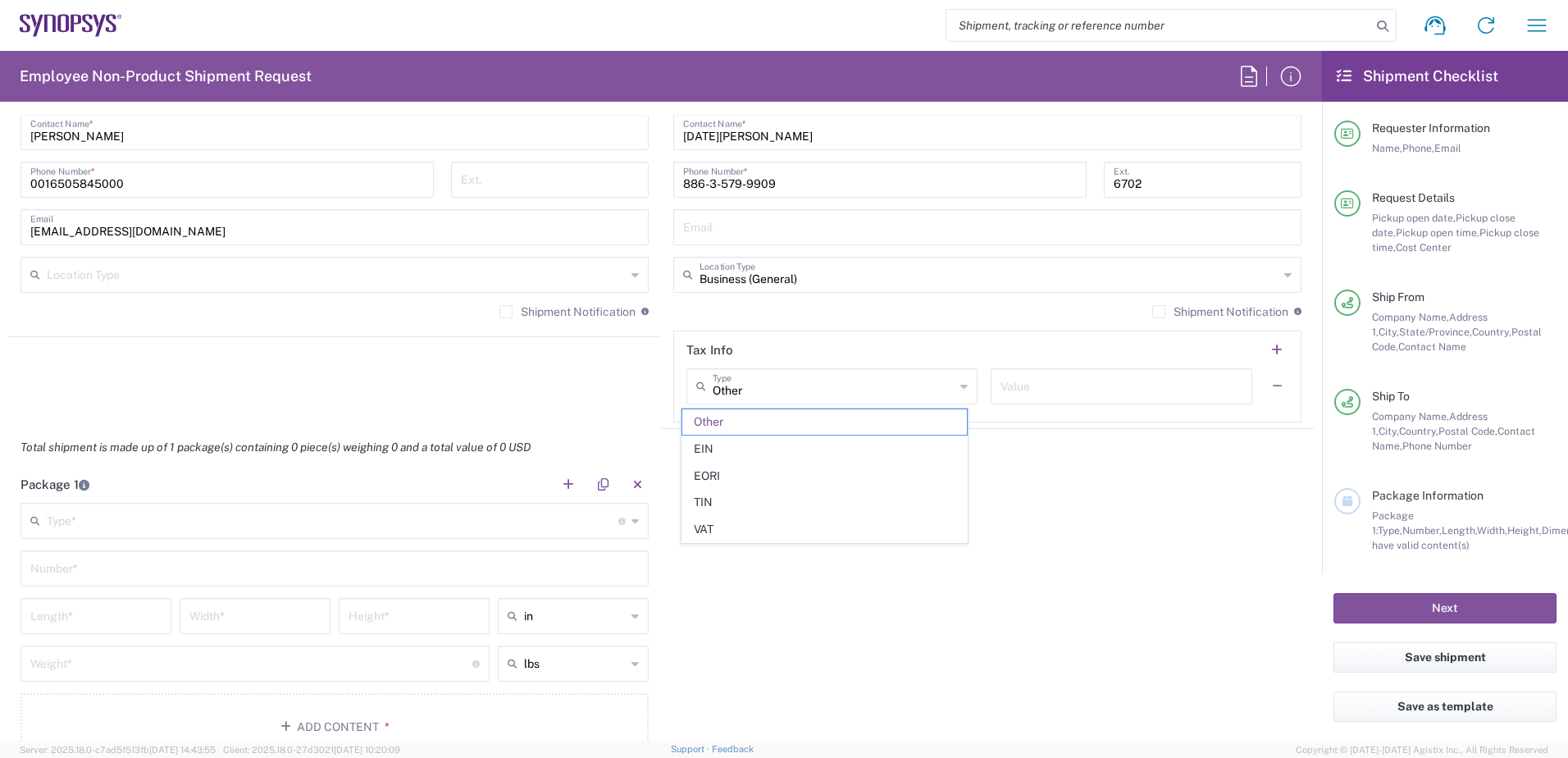
click at [1004, 577] on div "Package 1 Type * Material used to package goods Bale(s) Basket(s) Bolt(s) Bottl…" at bounding box center [661, 619] width 1306 height 306
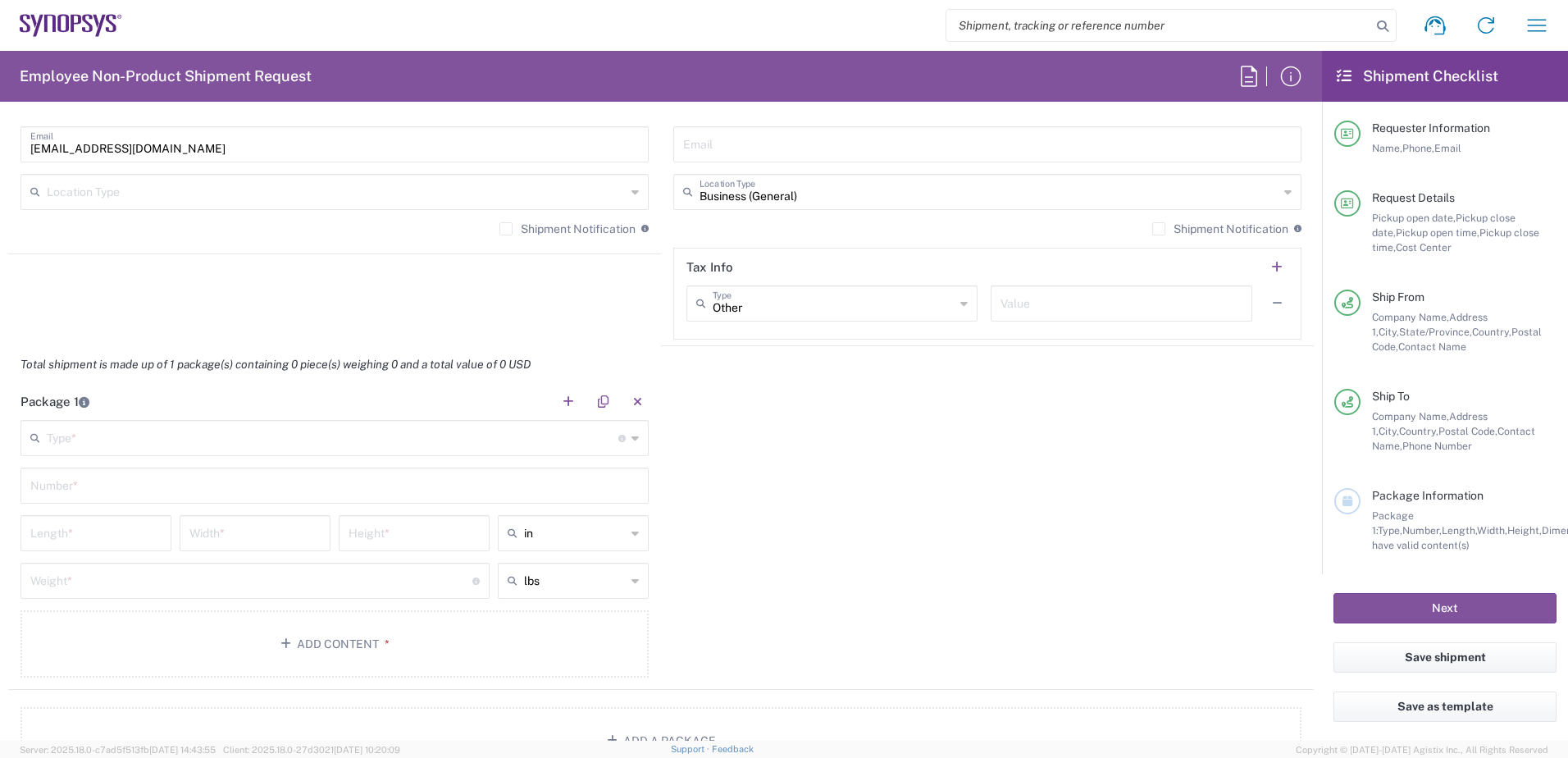
scroll to position [1230, 0]
click at [238, 442] on input "text" at bounding box center [333, 438] width 572 height 29
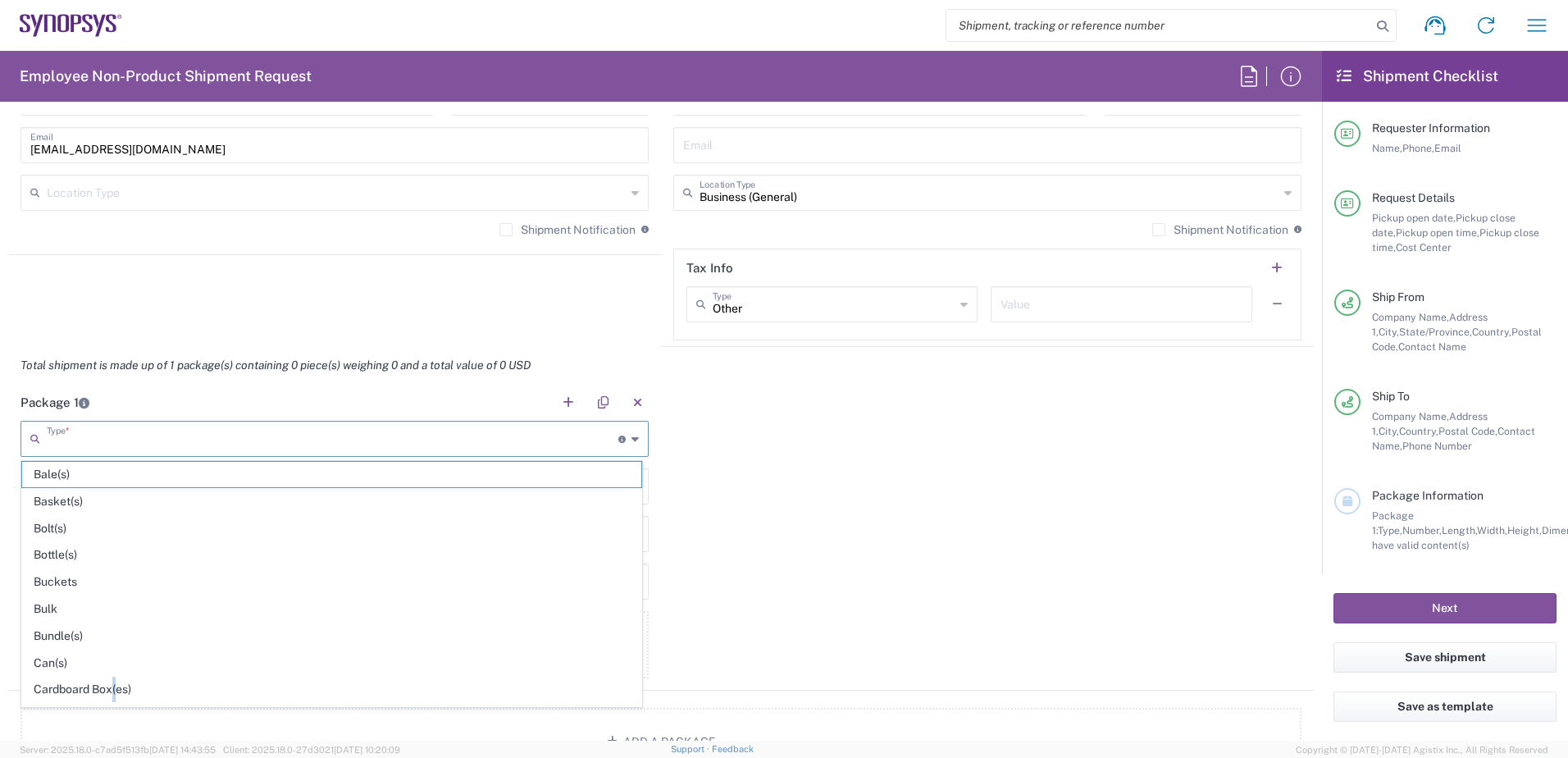
click at [115, 686] on span "Cardboard Box(es)" at bounding box center [331, 690] width 619 height 25
type input "Cardboard Box(es)"
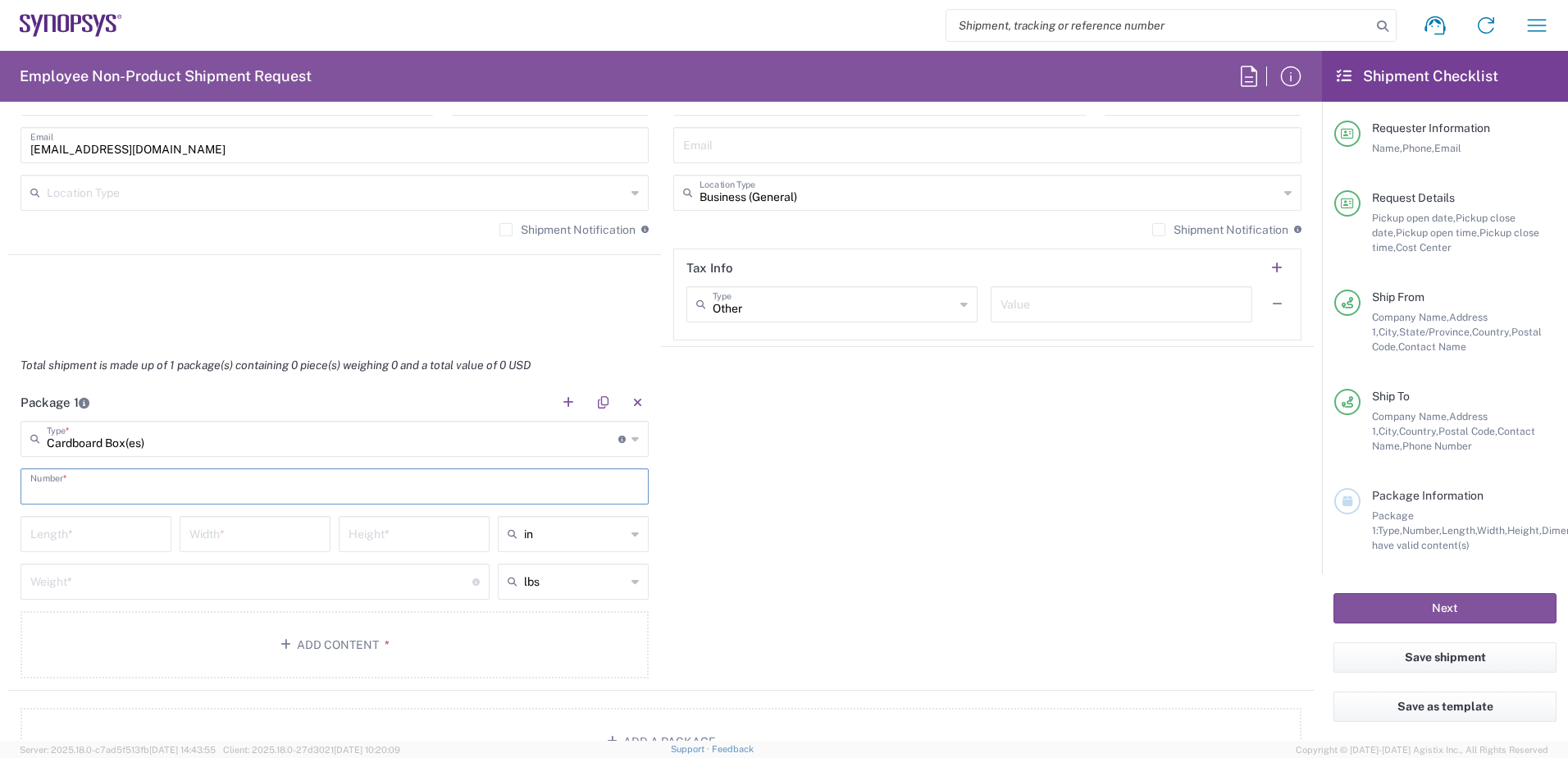
click at [151, 487] on input "text" at bounding box center [334, 485] width 608 height 29
type input "1"
click at [141, 539] on input "number" at bounding box center [95, 533] width 131 height 29
click at [128, 536] on input "10.25" at bounding box center [95, 533] width 131 height 29
type input "12.75"
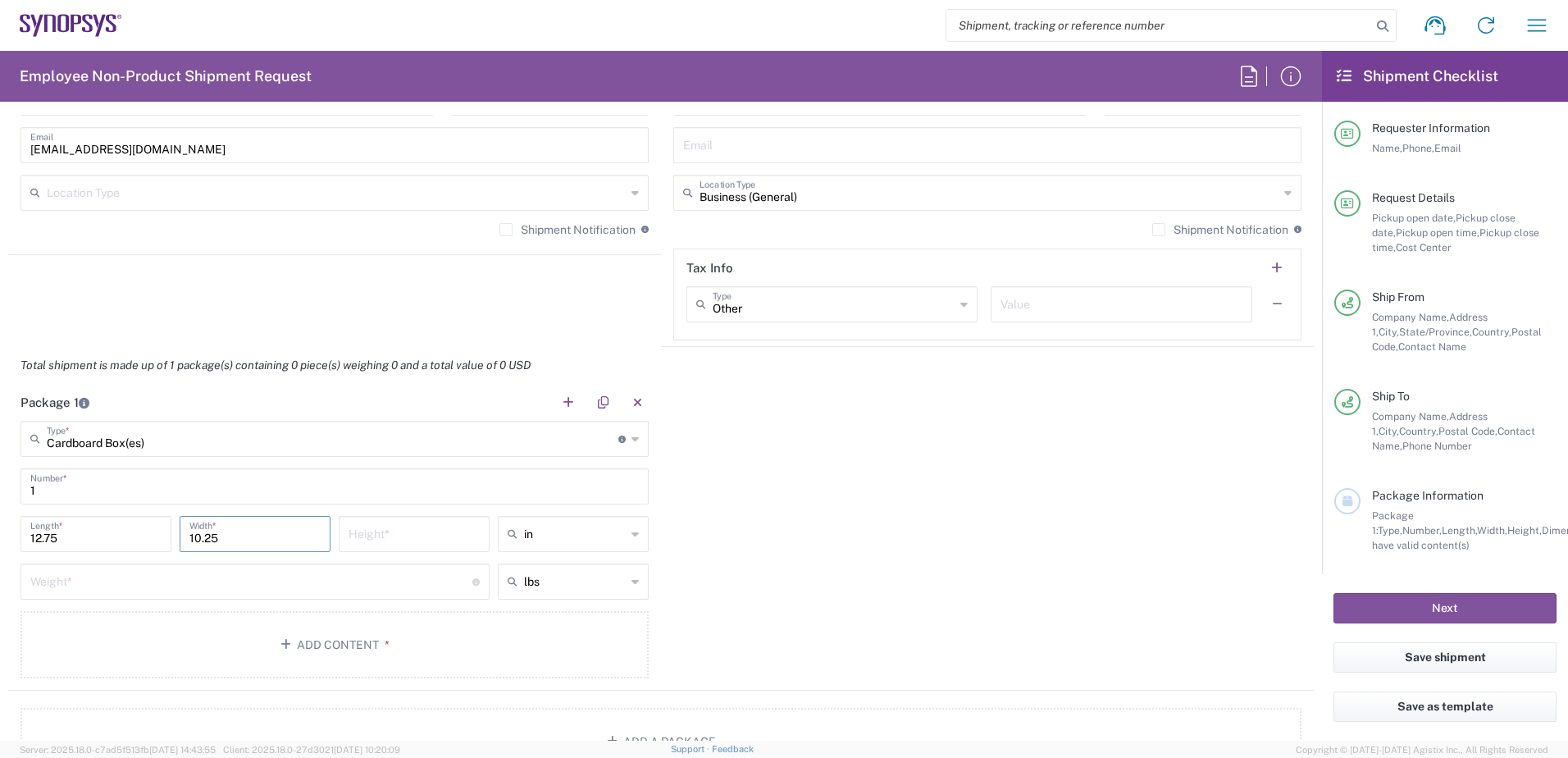
type input "10.25"
type input "1"
click at [211, 580] on input "number" at bounding box center [251, 580] width 442 height 29
type input "0.5"
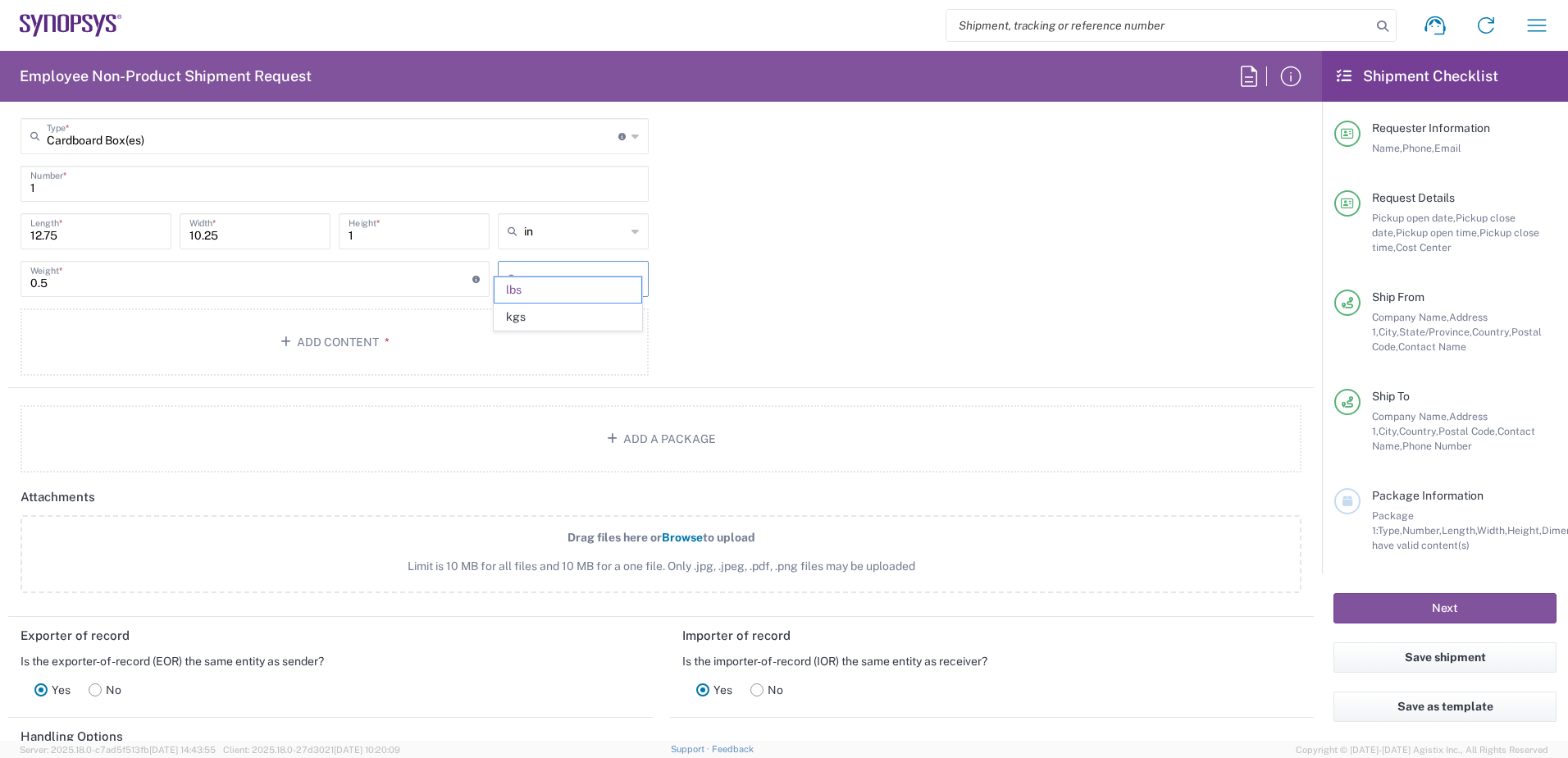
scroll to position [1559, 0]
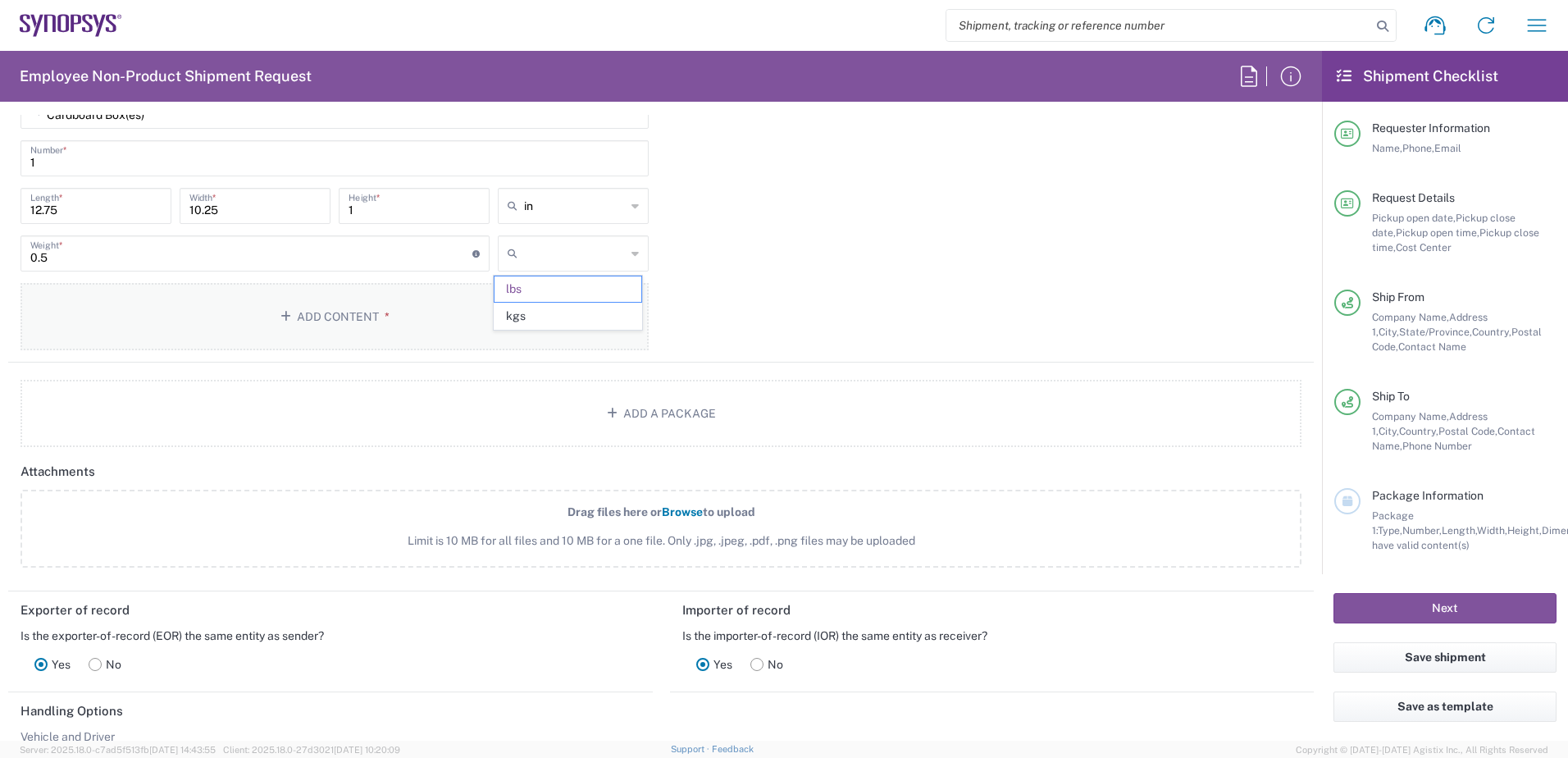
click at [370, 305] on button "Add Content *" at bounding box center [334, 316] width 628 height 67
type input "lbs"
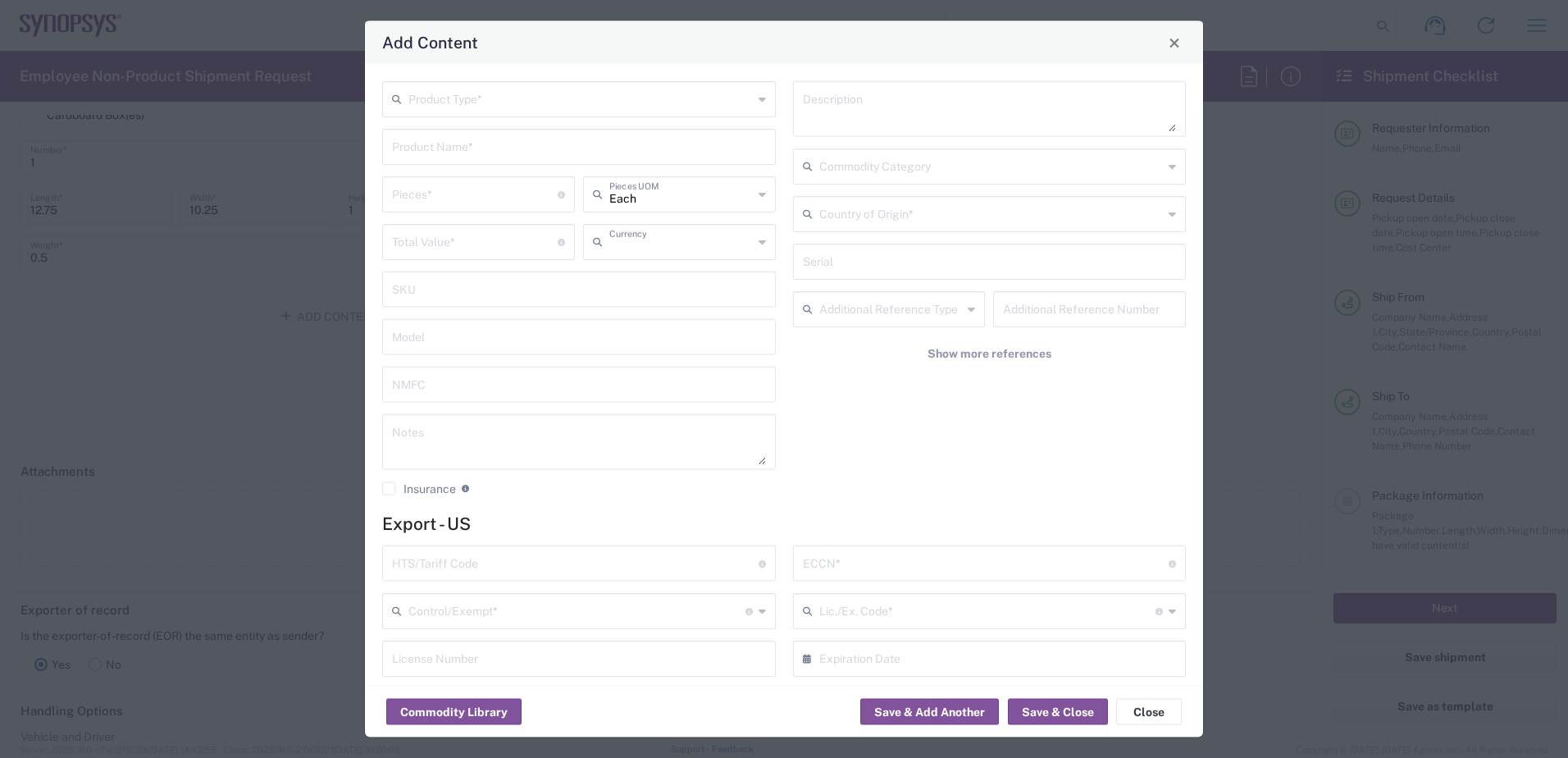
type input "US Dollar"
click at [505, 99] on input "text" at bounding box center [581, 98] width 344 height 29
click at [476, 156] on span "General Commodity" at bounding box center [575, 161] width 383 height 25
type input "General Commodity"
click at [453, 159] on input "text" at bounding box center [579, 146] width 374 height 29
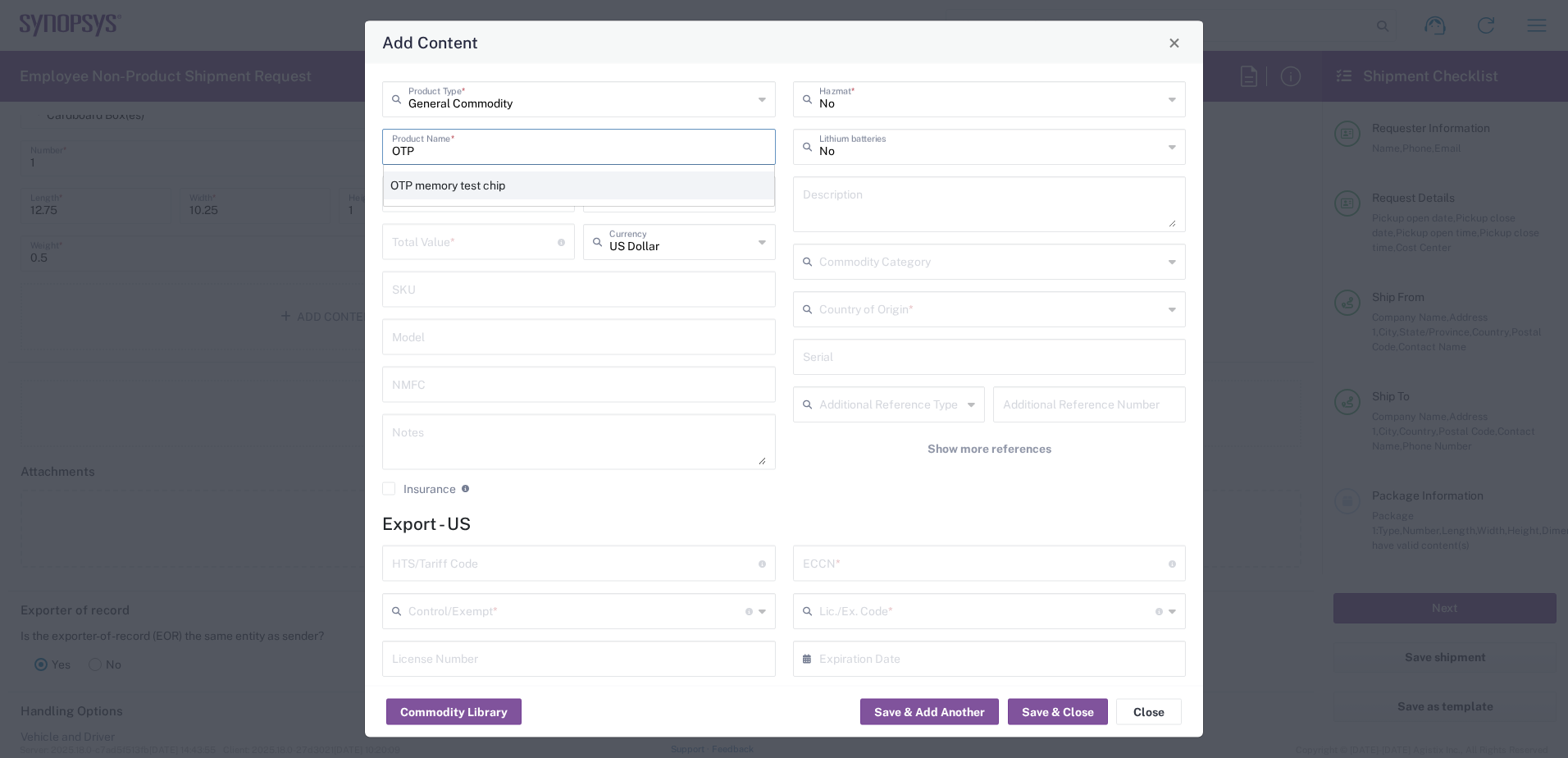
click at [461, 189] on div "OTP memory test chip" at bounding box center [578, 185] width 391 height 28
type input "OTP memory test chip"
type textarea "OTP memory test chip (T22ULL-0825OD),"
type input "8542.32.0070"
type input "BIS"
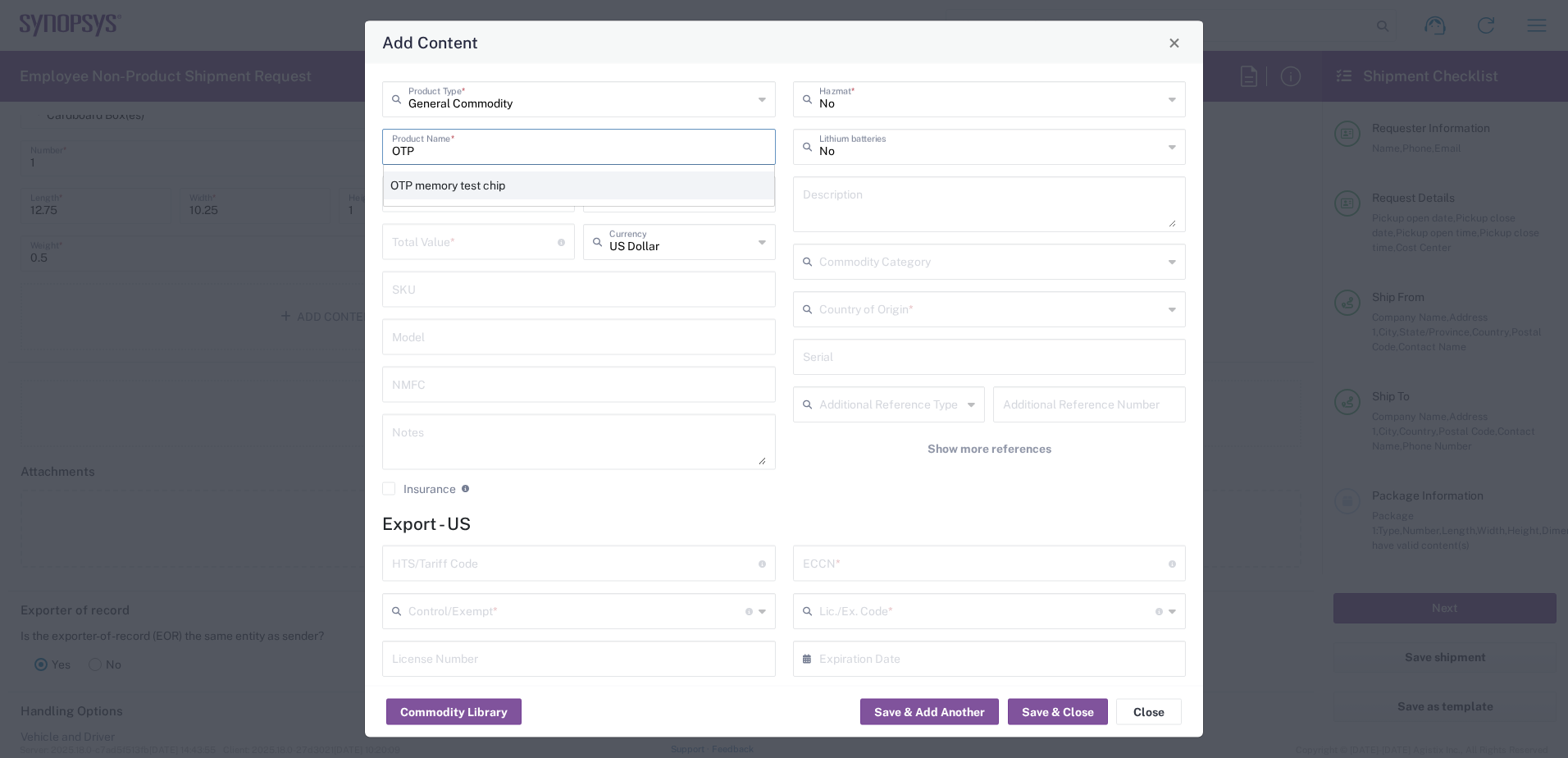
type input "3A991.f.1"
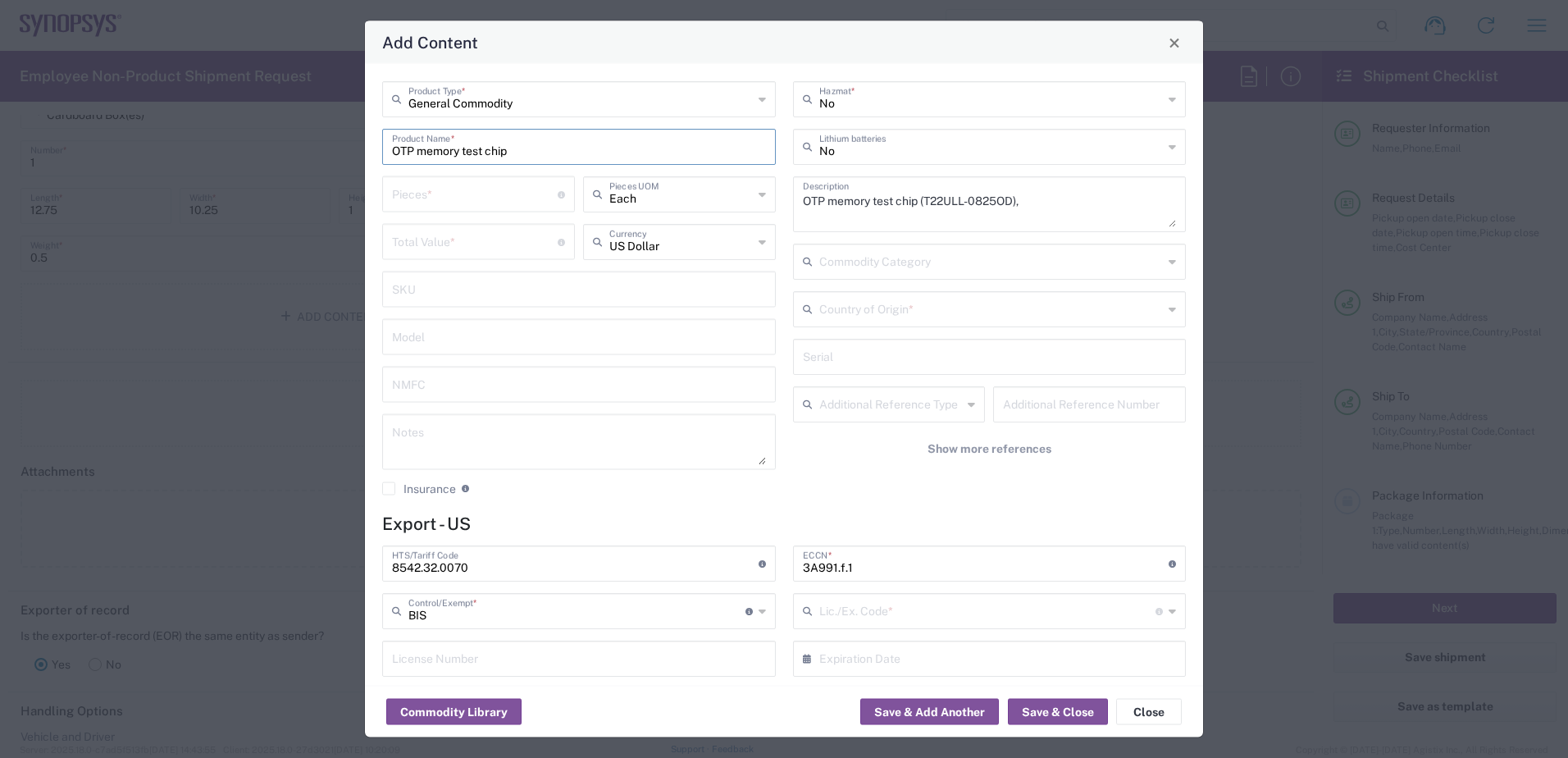
type input "NLR - No License Required"
click at [1033, 205] on textarea "OTP memory test chip (T22ULL-0825OD)," at bounding box center [990, 204] width 374 height 46
type textarea "OTP memory test chip"
click at [489, 209] on div "Pieces * Number of pieces inside all the packages" at bounding box center [479, 195] width 193 height 36
type input "6"
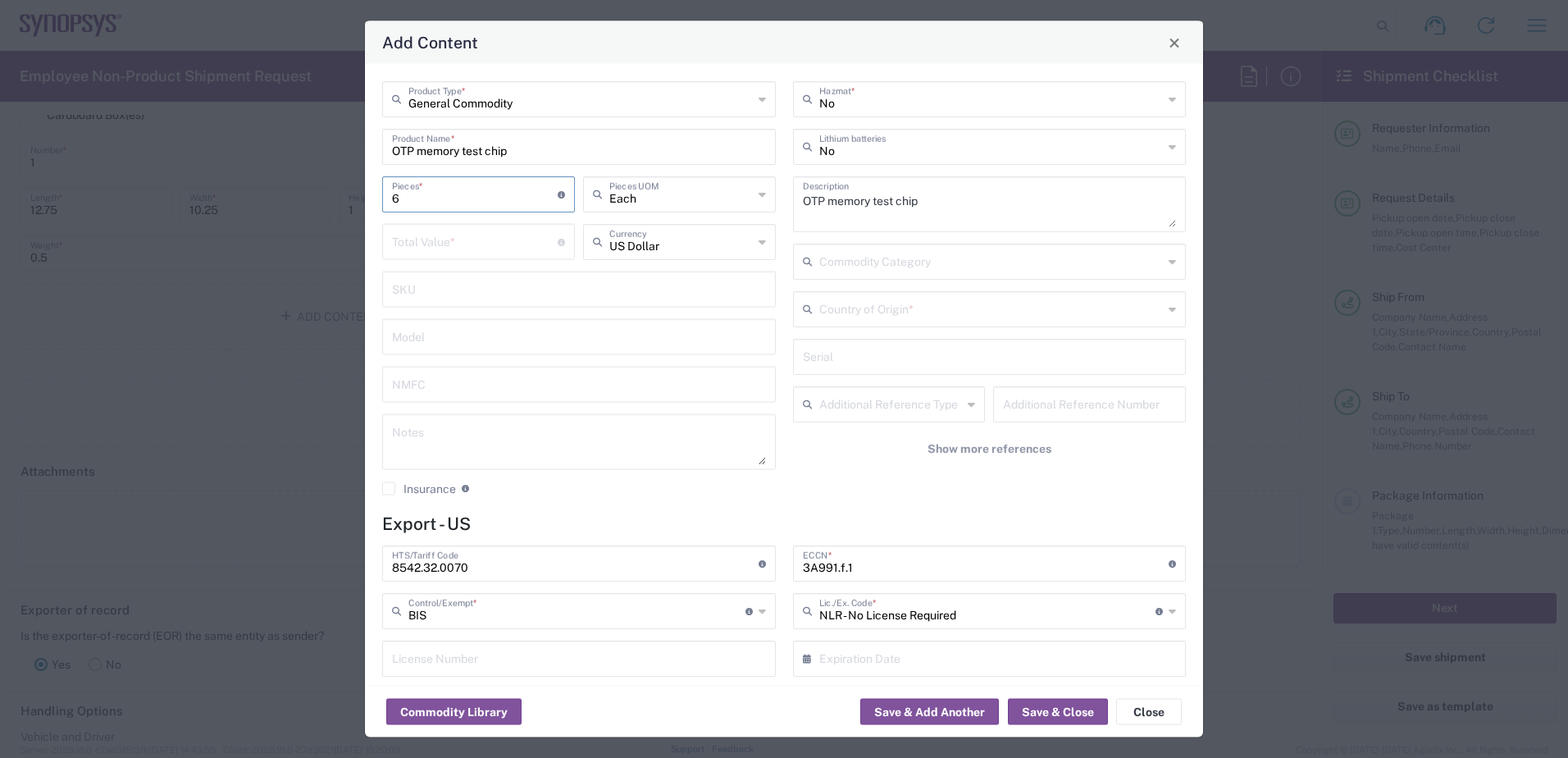
click at [470, 243] on input "number" at bounding box center [475, 241] width 166 height 29
type input "360"
click at [460, 442] on textarea at bounding box center [579, 442] width 374 height 46
click at [555, 452] on textarea "Units sent to vendor for failure analysis. They will be returned when done. No …" at bounding box center [579, 442] width 374 height 46
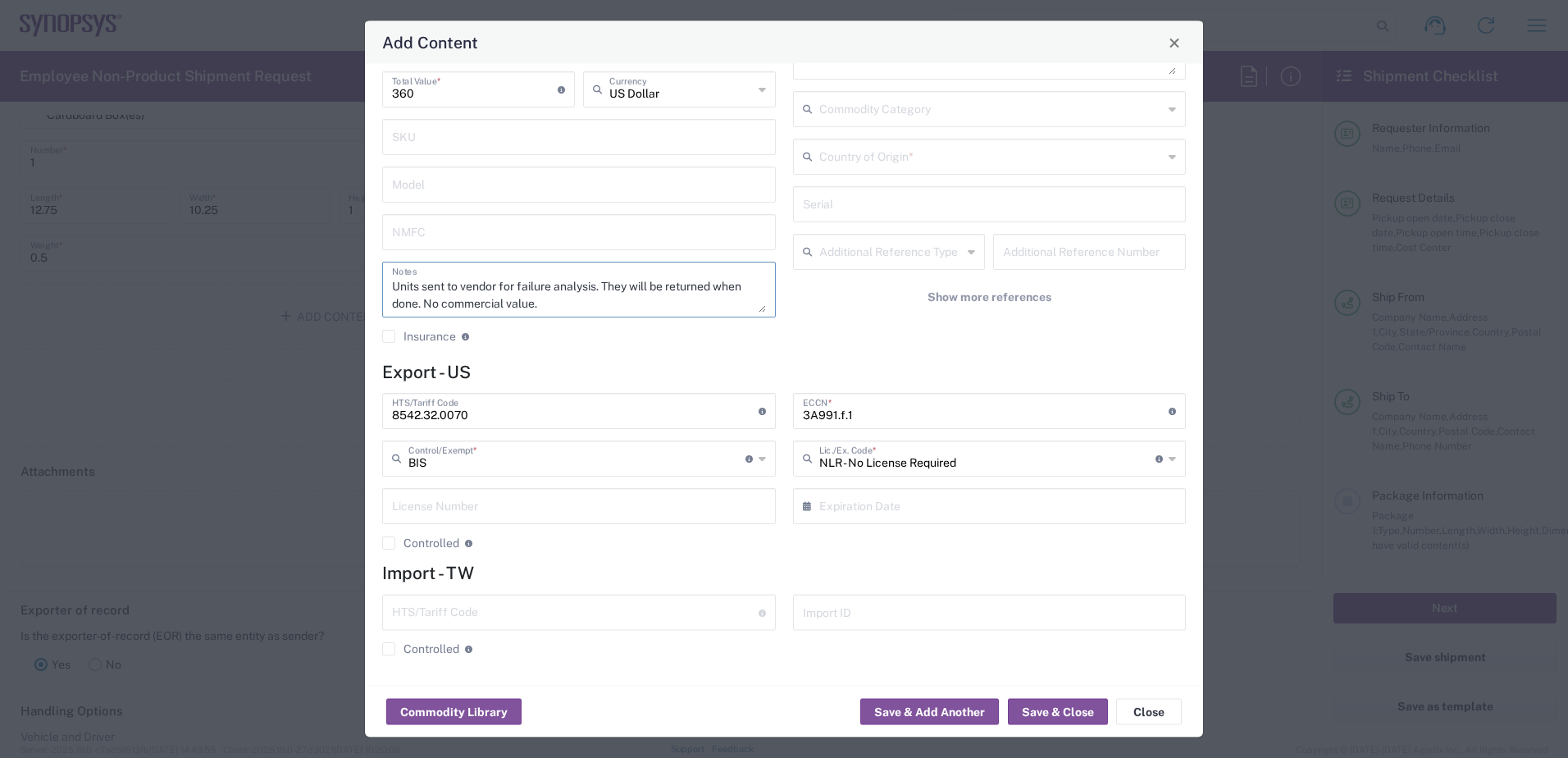
type textarea "Units sent to vendor for failure analysis. They will be returned when done. No …"
click at [504, 411] on input "8542.32.0070" at bounding box center [576, 411] width 366 height 29
type input "8542.32.0071"
click at [878, 412] on input "3A991.f.1" at bounding box center [986, 411] width 366 height 29
type input "3A991"
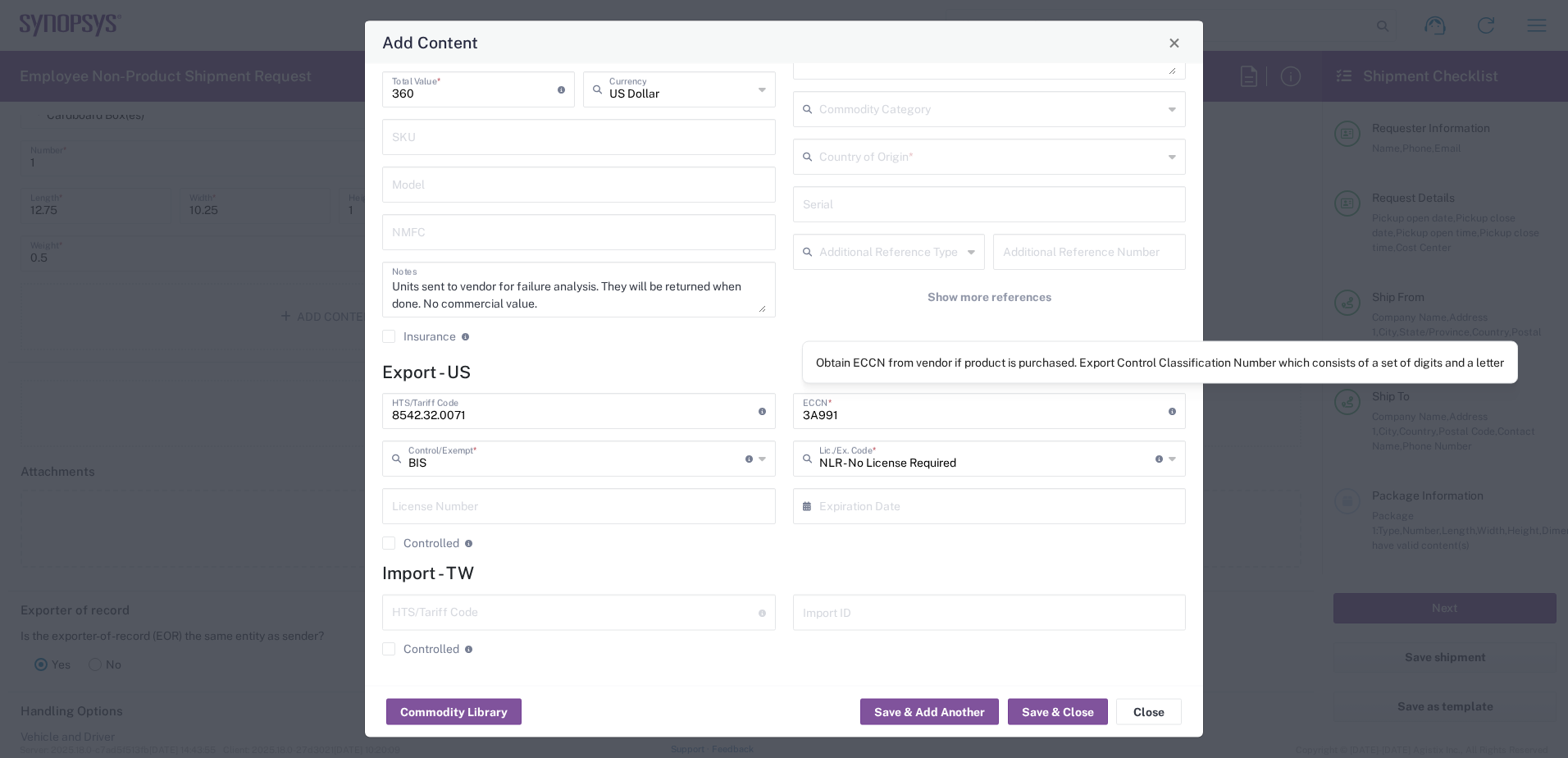
click at [1168, 415] on icon at bounding box center [1172, 412] width 7 height 7
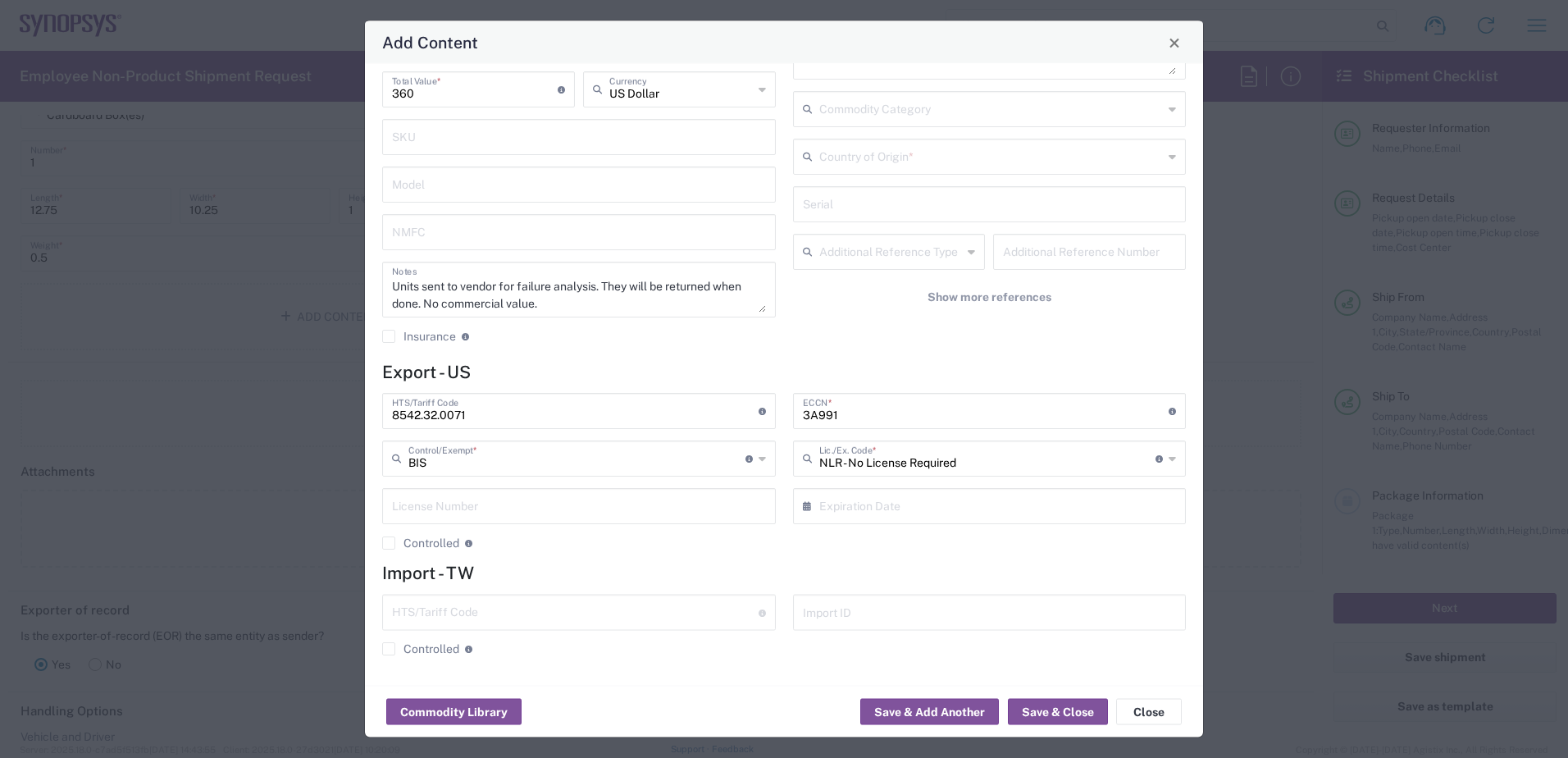
click at [1168, 413] on div "3A991 ECCN * Obtain ECCN from vendor if product is purchased. Export Control Cl…" at bounding box center [990, 412] width 393 height 36
click at [983, 412] on input "3A991" at bounding box center [986, 411] width 366 height 29
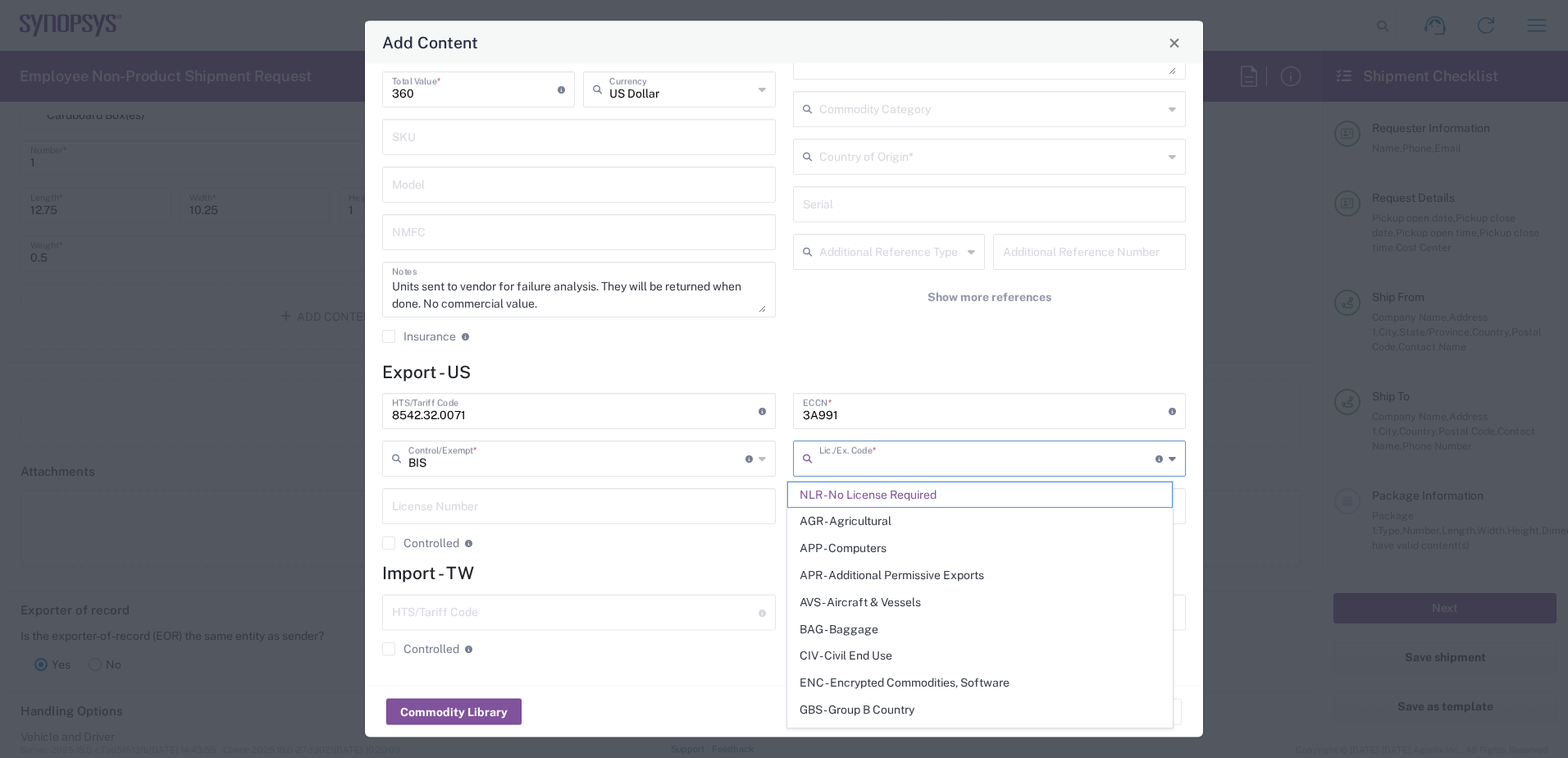
click at [1114, 462] on input "text" at bounding box center [988, 459] width 337 height 29
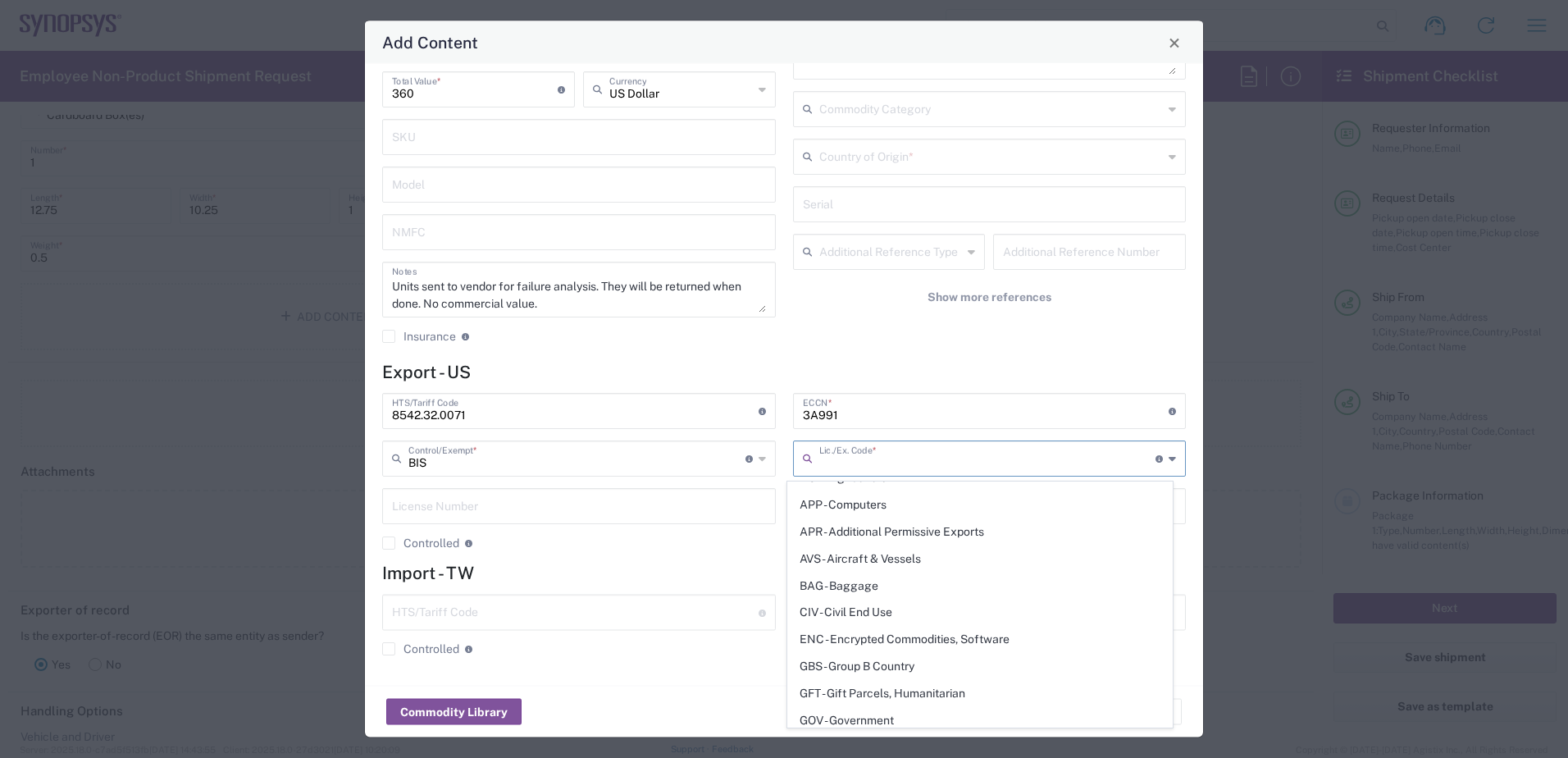
scroll to position [0, 0]
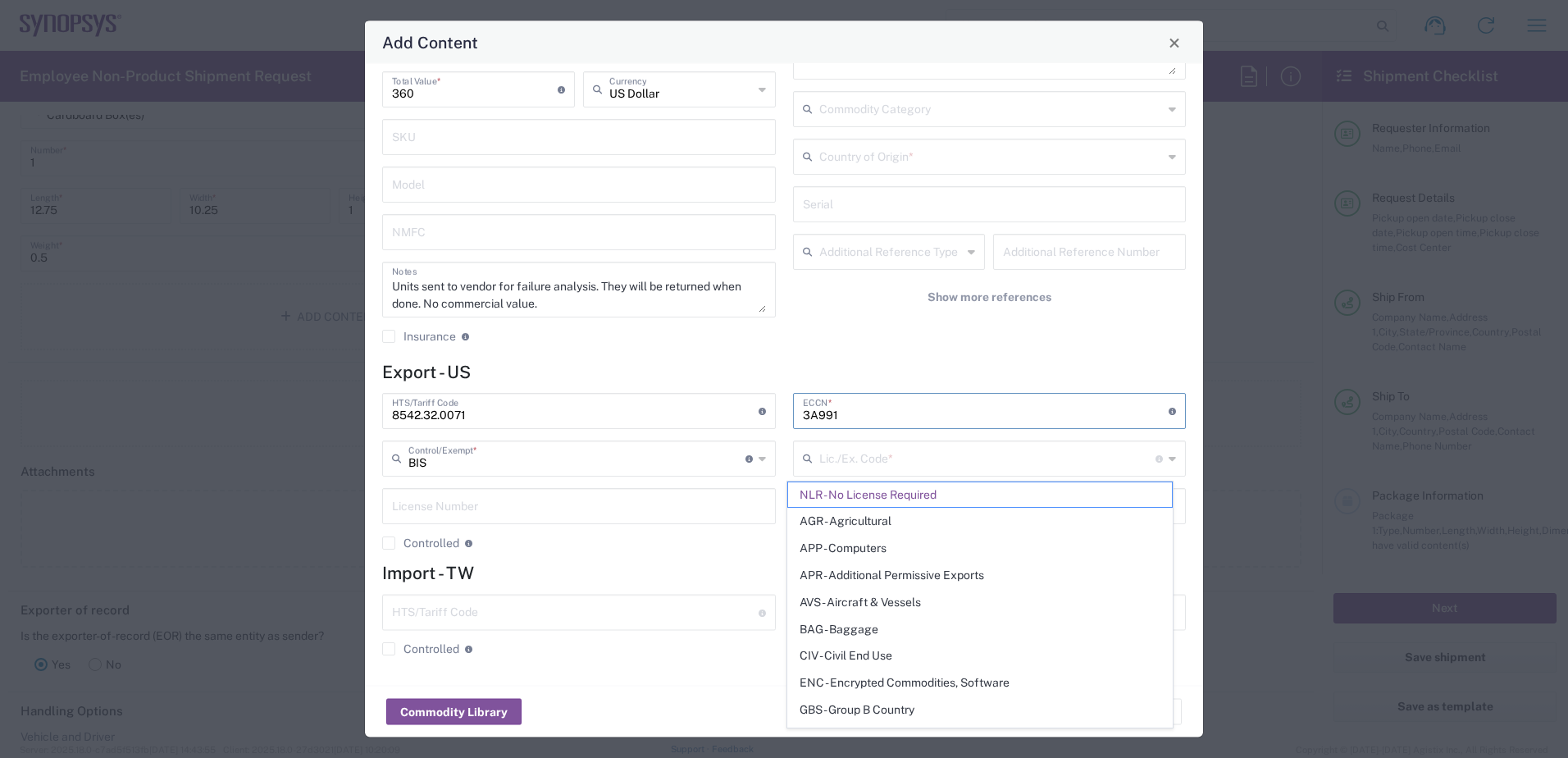
click at [876, 416] on input "3A991" at bounding box center [986, 411] width 366 height 29
type input "NLR - No License Required"
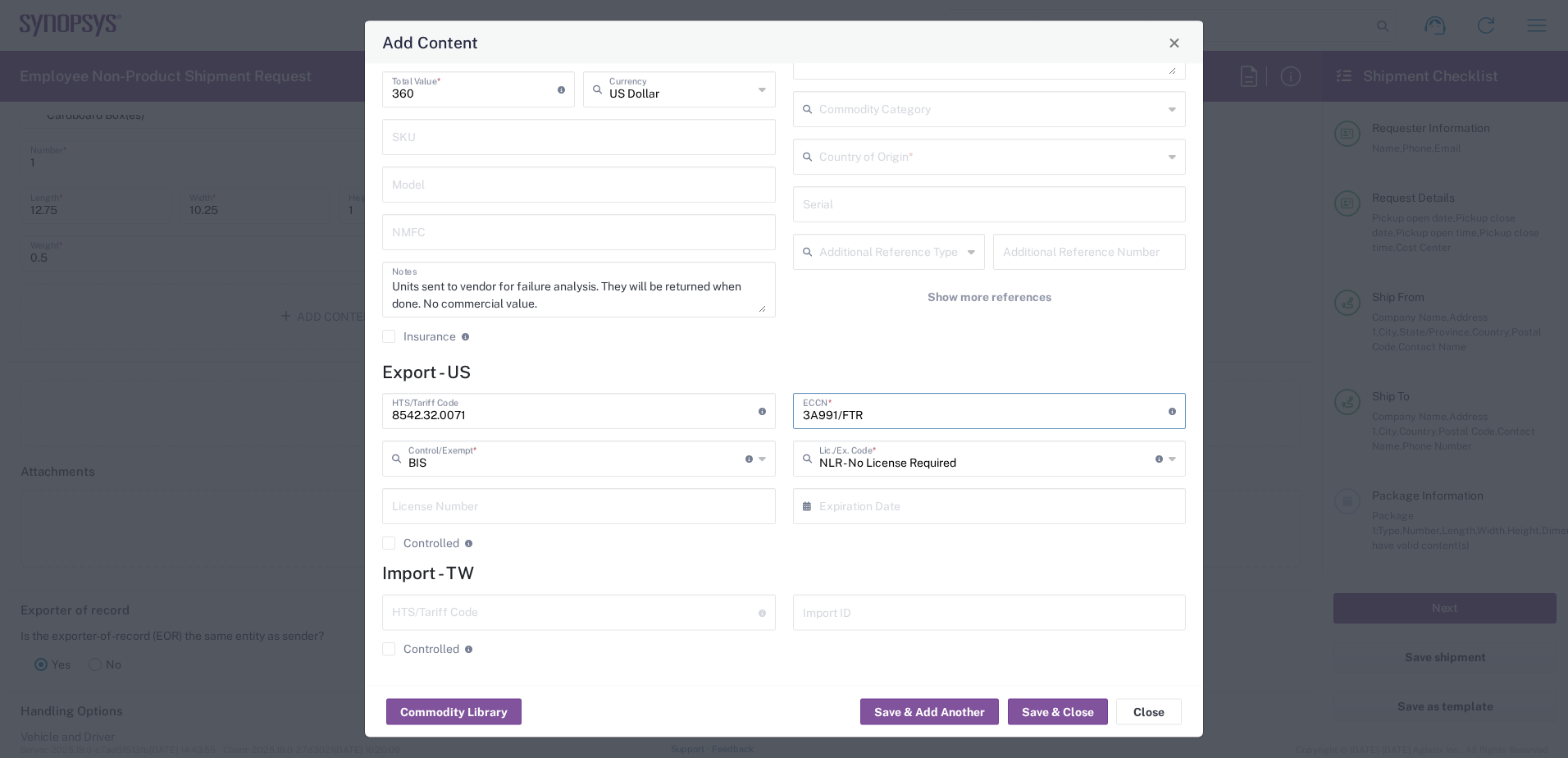
type input "3A991/FTR"
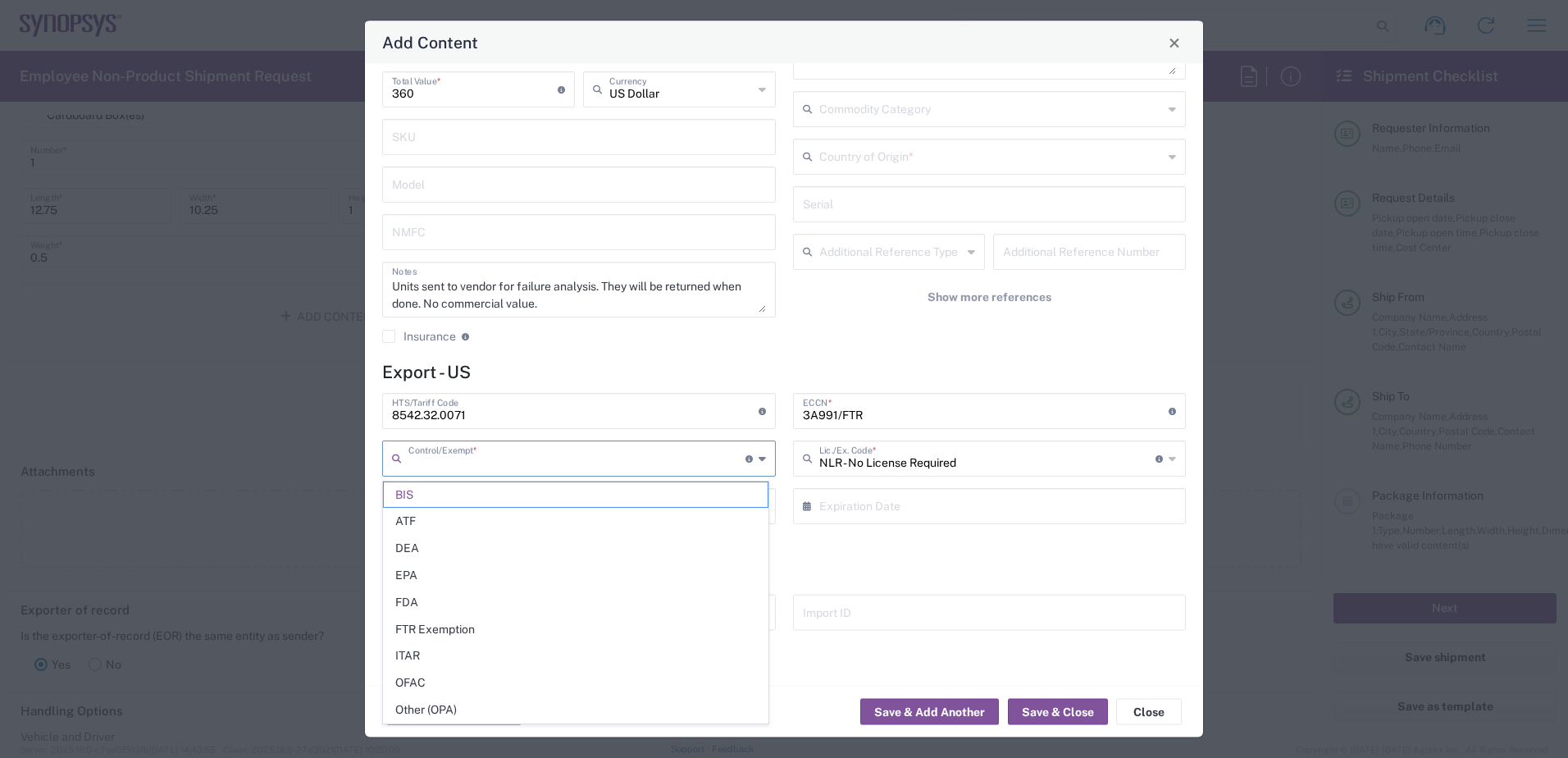
click at [676, 455] on input "text" at bounding box center [577, 459] width 337 height 29
click at [518, 635] on span "FTR Exemption" at bounding box center [575, 629] width 383 height 25
type input "FTR Exemption"
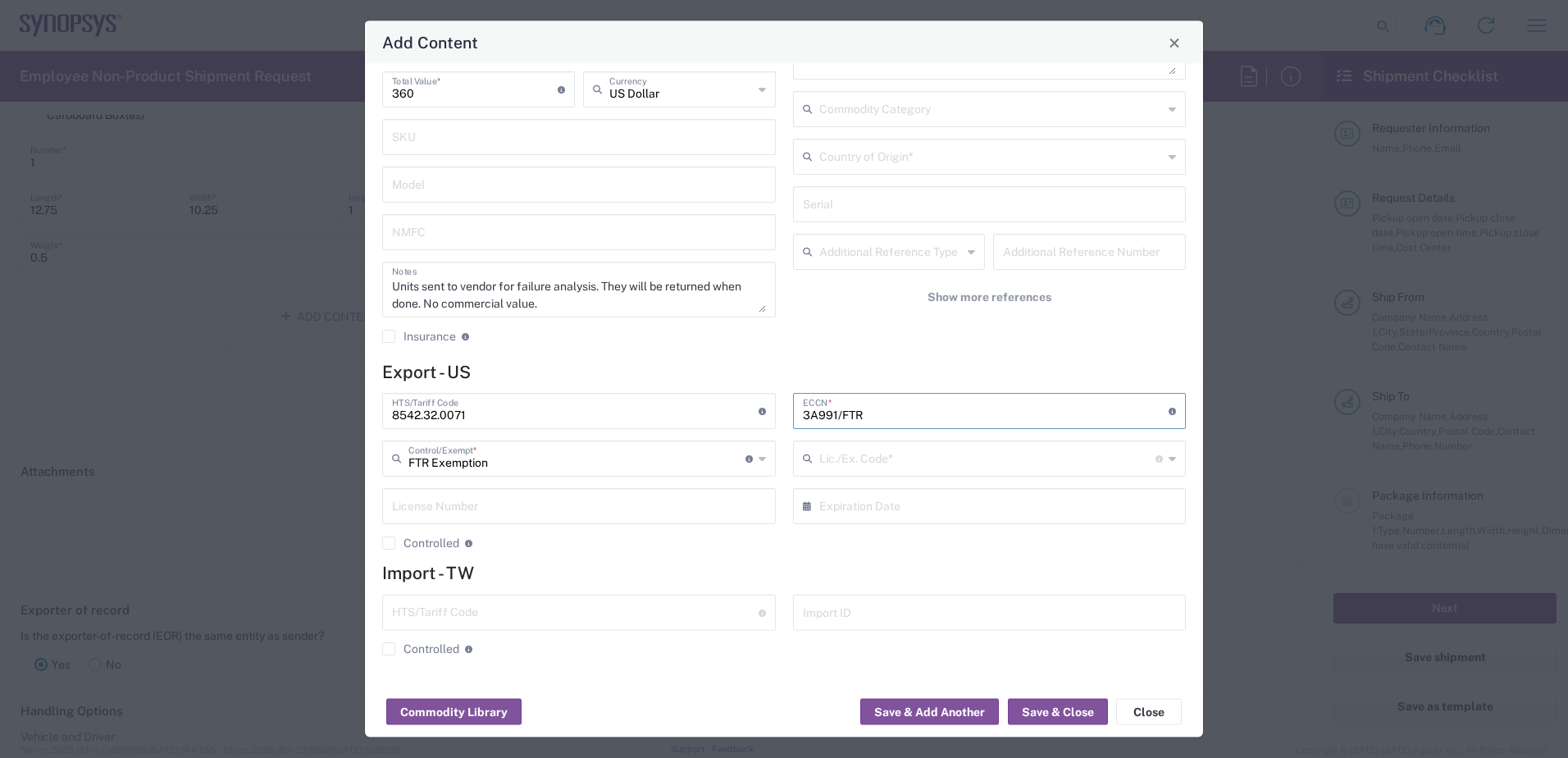
click at [892, 417] on input "3A991/FTR" at bounding box center [986, 411] width 366 height 29
type input "3A991"
click at [787, 696] on div "Commodity Library Save & Add Another Save & Close Close" at bounding box center [784, 711] width 838 height 52
click at [934, 464] on input "text" at bounding box center [988, 459] width 337 height 29
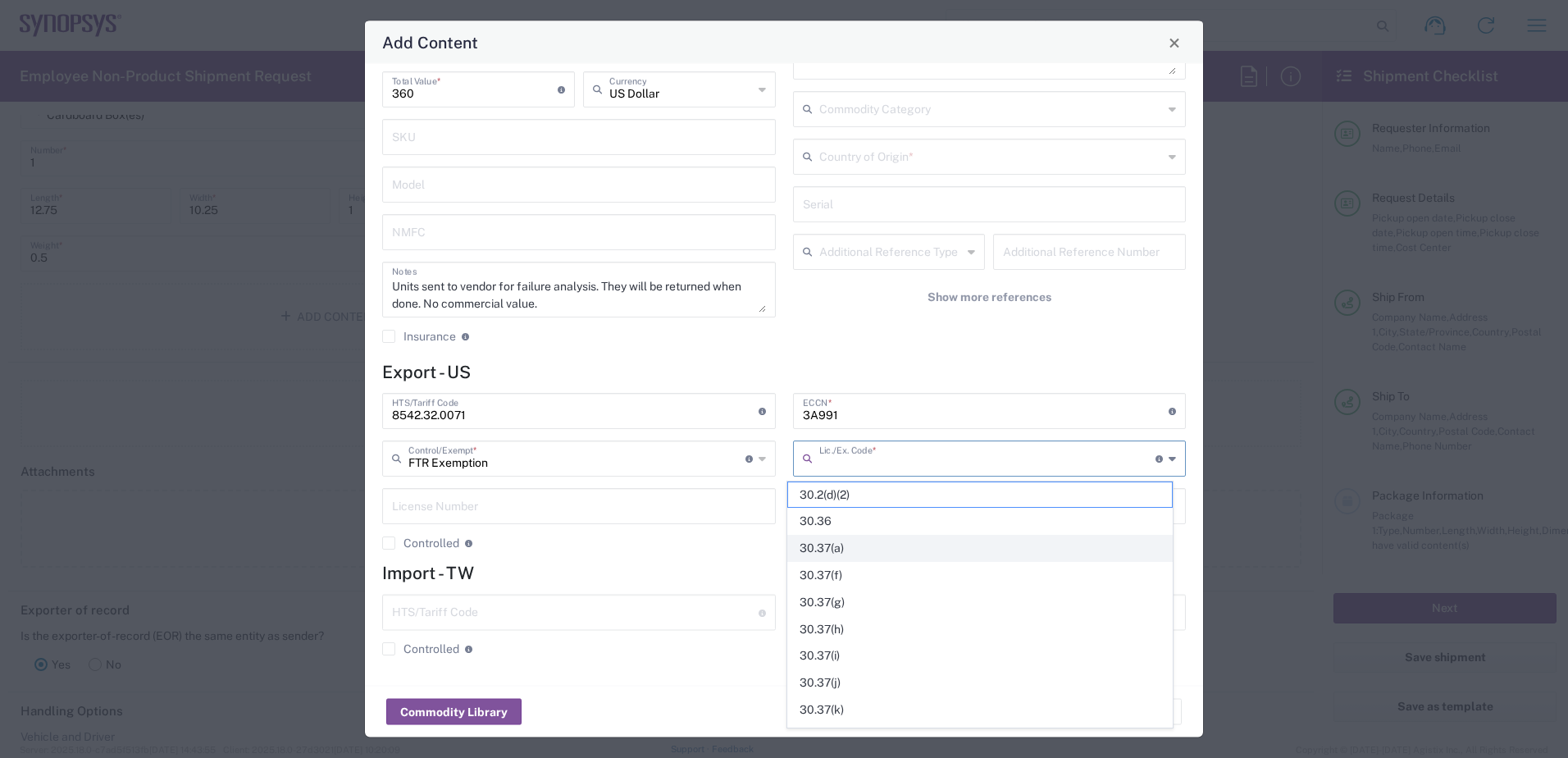
click at [863, 553] on span "30.37(a)" at bounding box center [980, 549] width 383 height 25
type input "30.37(a)"
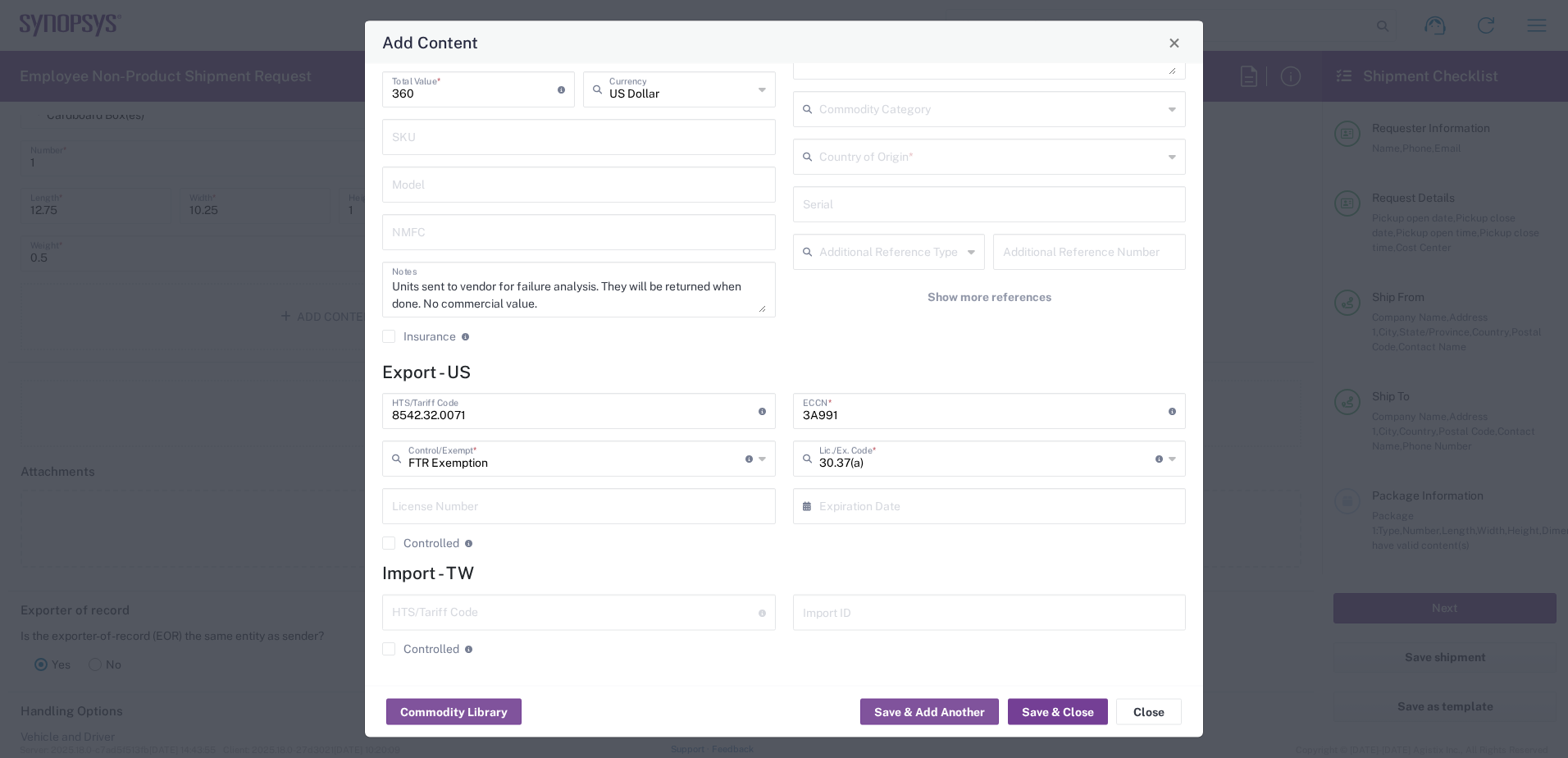
click at [1060, 710] on button "Save & Close" at bounding box center [1058, 712] width 100 height 26
click at [939, 160] on input "text" at bounding box center [992, 157] width 344 height 29
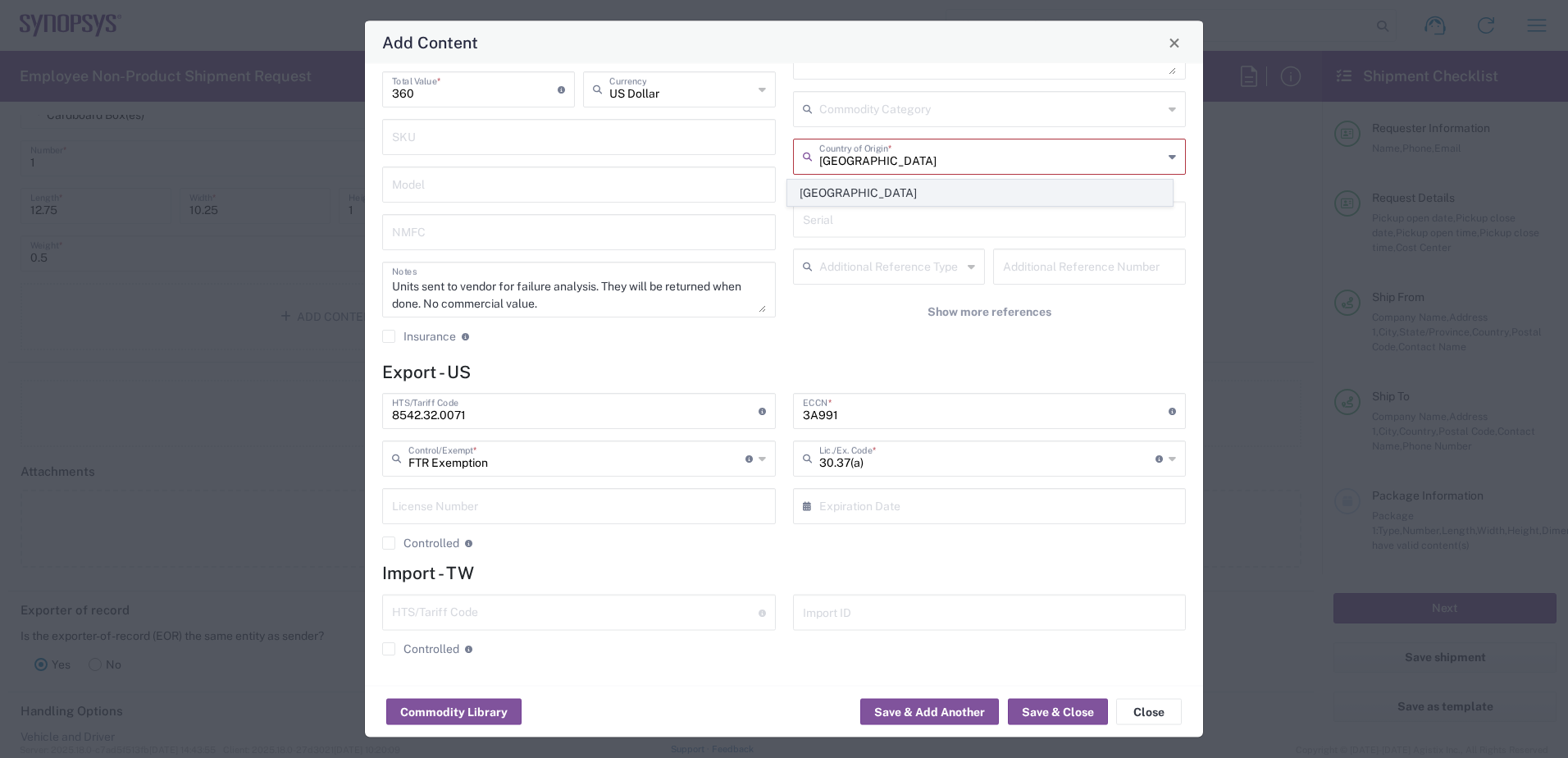
type input "[GEOGRAPHIC_DATA]"
click at [843, 194] on span "[GEOGRAPHIC_DATA]" at bounding box center [980, 193] width 383 height 25
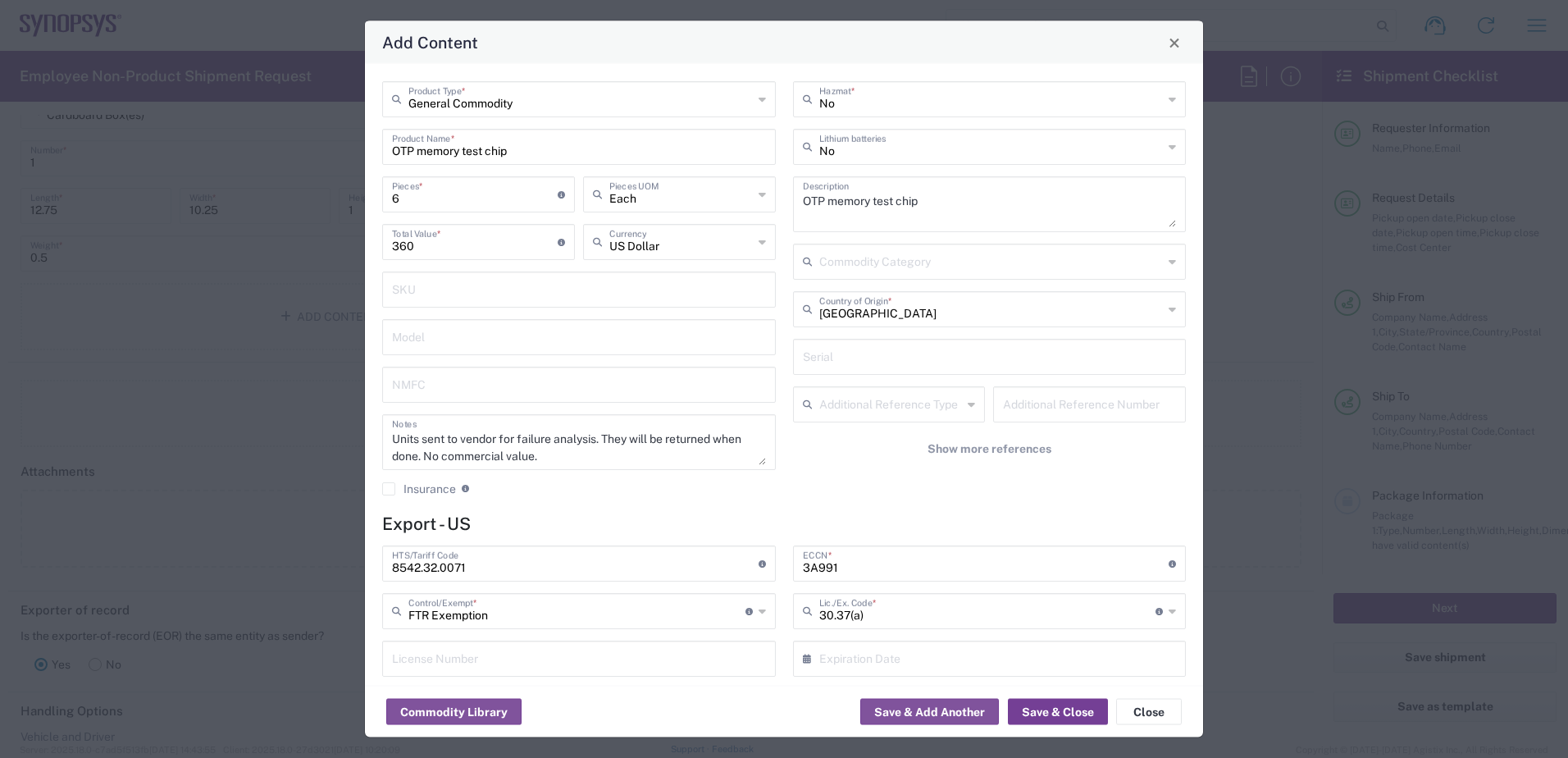
click at [1048, 717] on button "Save & Close" at bounding box center [1058, 712] width 100 height 26
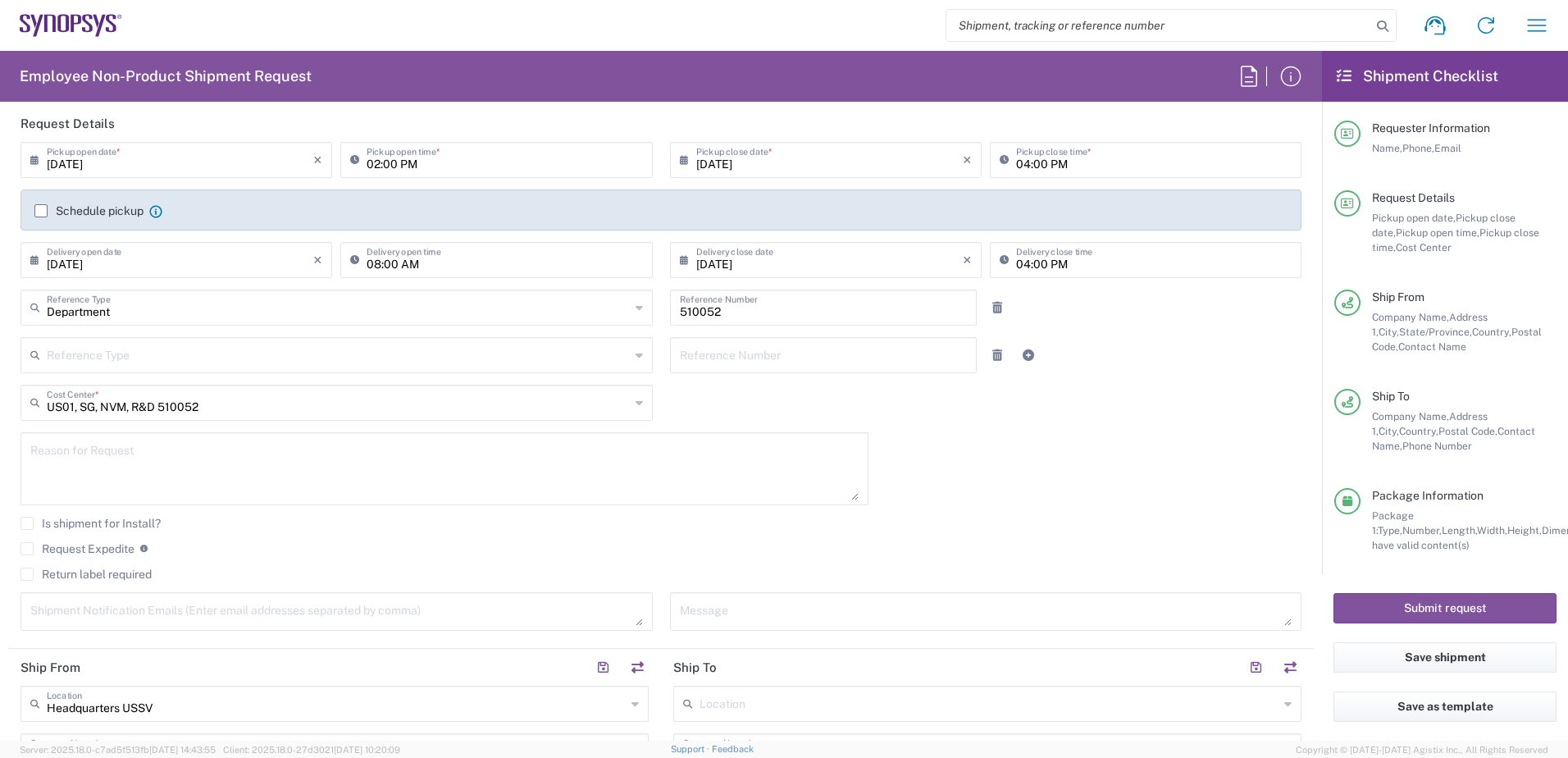
scroll to position [164, 0]
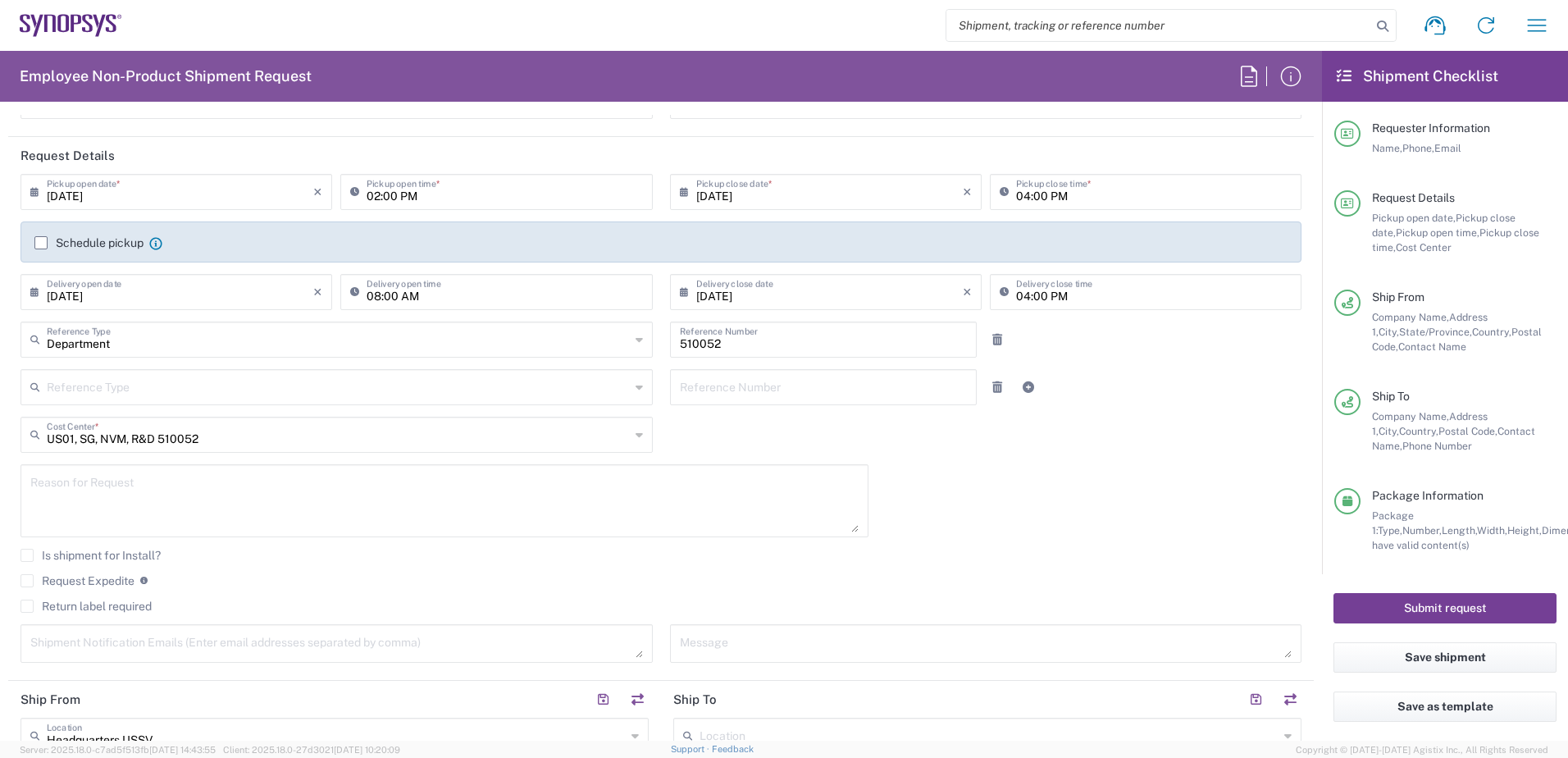
click at [1449, 614] on button "Submit request" at bounding box center [1445, 607] width 223 height 30
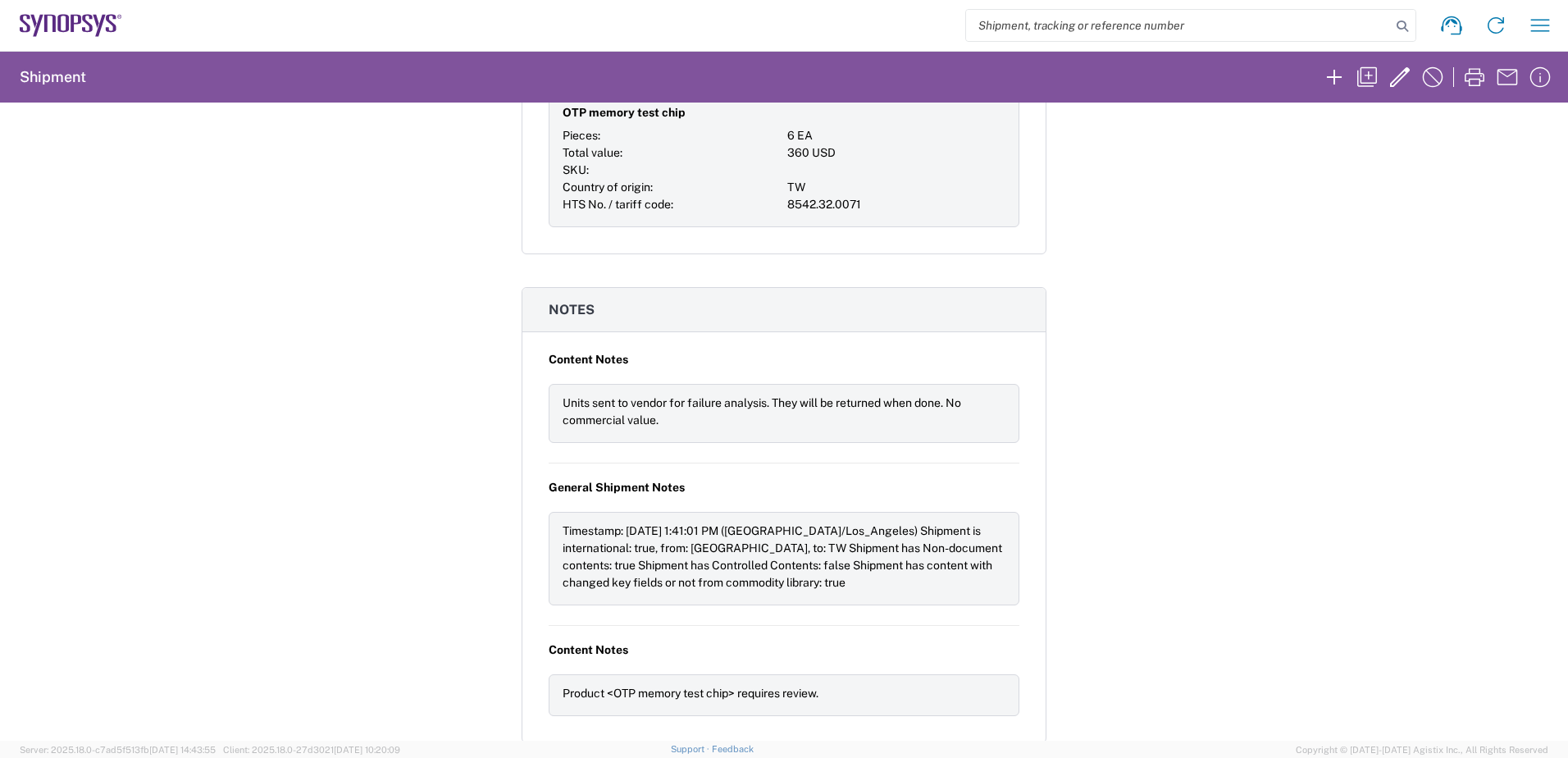
scroll to position [1283, 0]
